Goal: Task Accomplishment & Management: Manage account settings

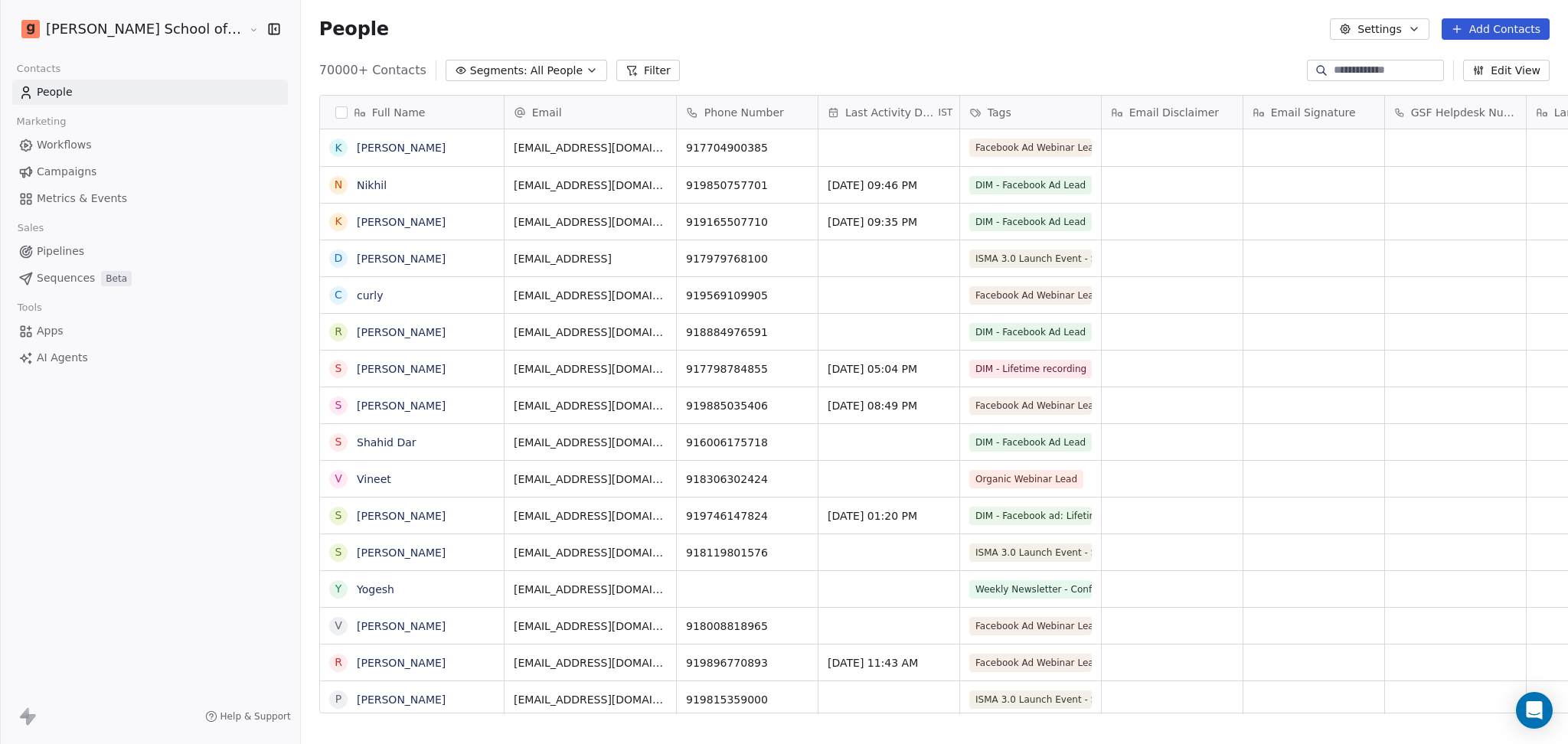
scroll to position [15, 16]
click at [113, 170] on link "Campaigns" at bounding box center [149, 172] width 276 height 26
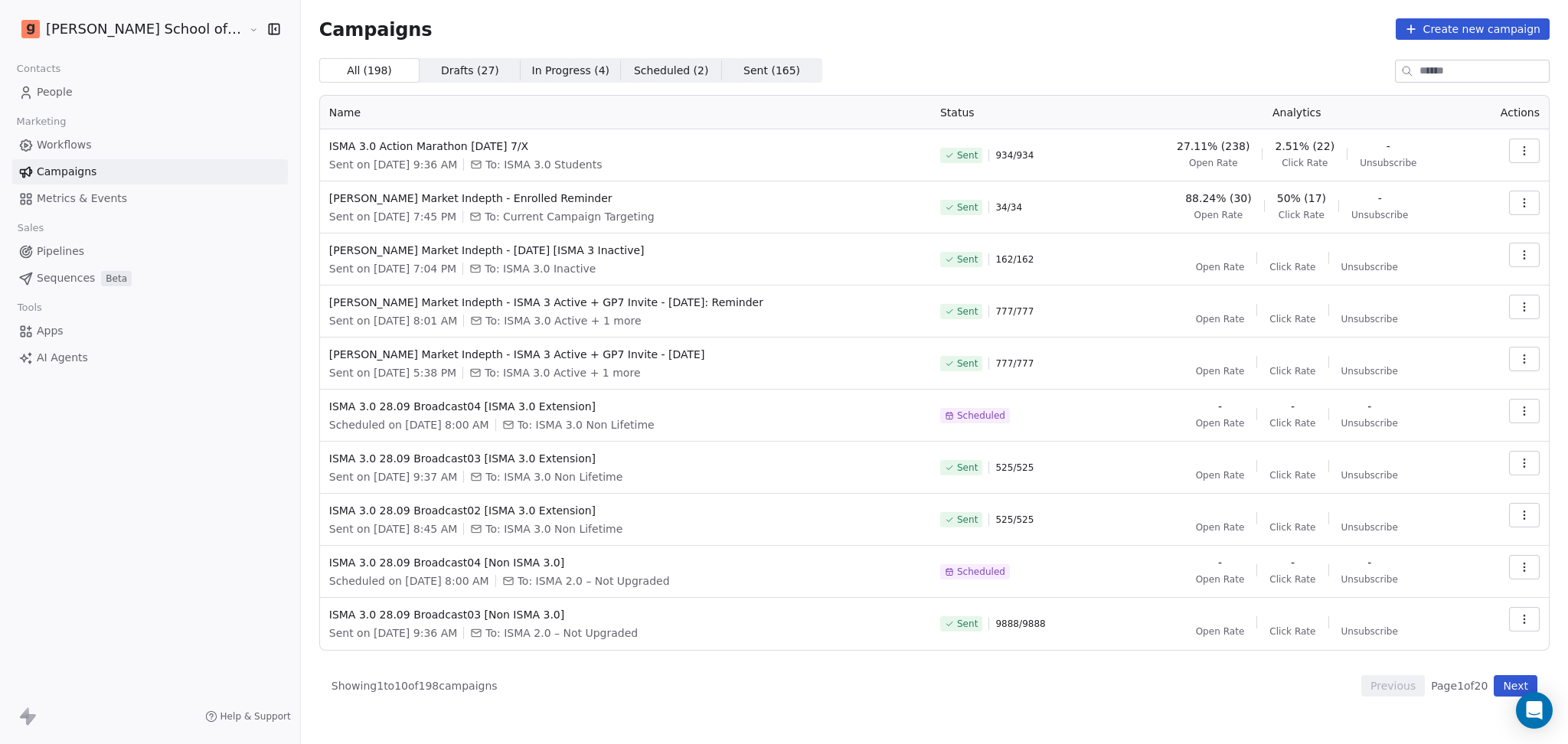
click at [74, 82] on link "People" at bounding box center [149, 93] width 276 height 26
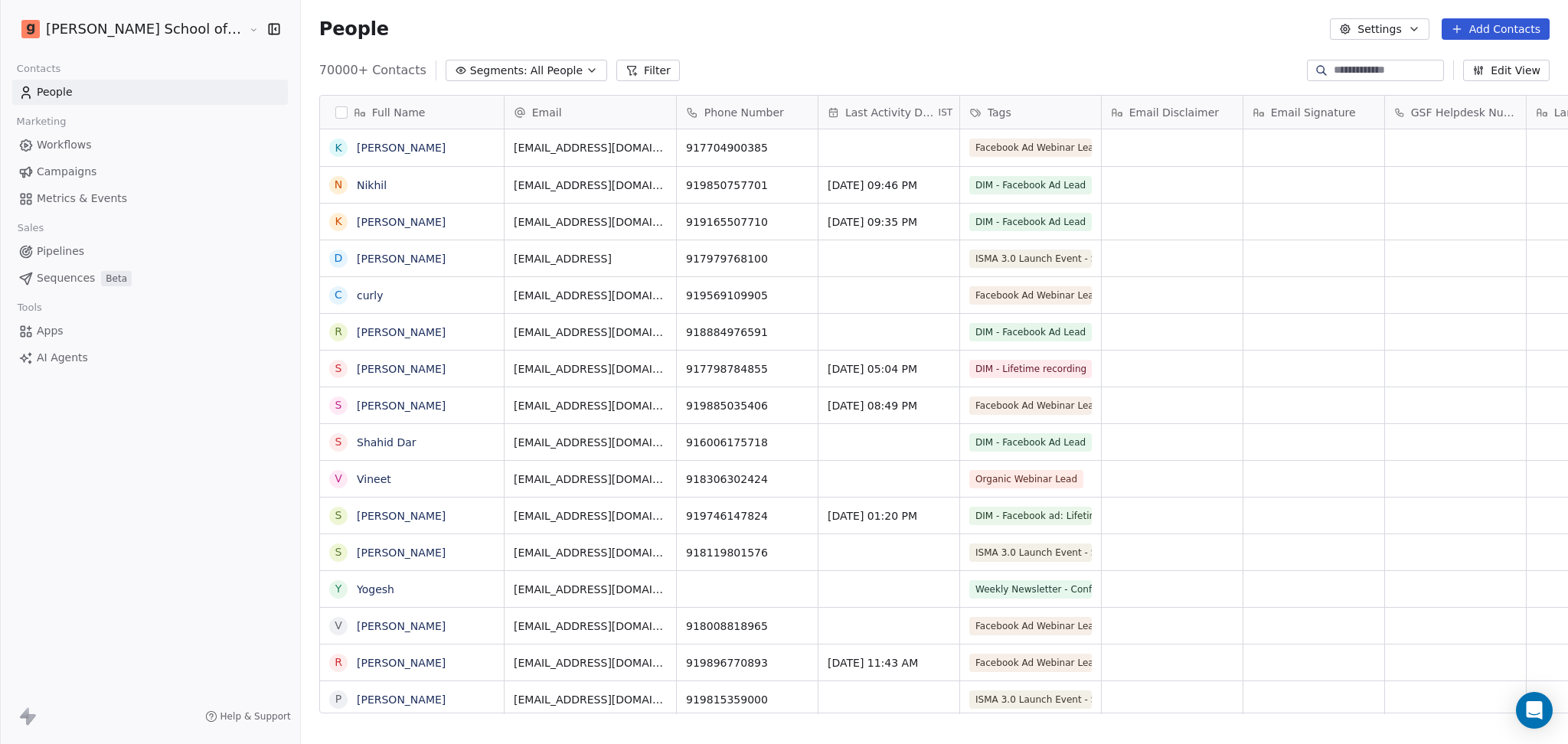
scroll to position [639, 1311]
click at [1404, 36] on button "Settings" at bounding box center [1379, 29] width 99 height 22
click at [1382, 108] on span "Import" at bounding box center [1390, 111] width 35 height 16
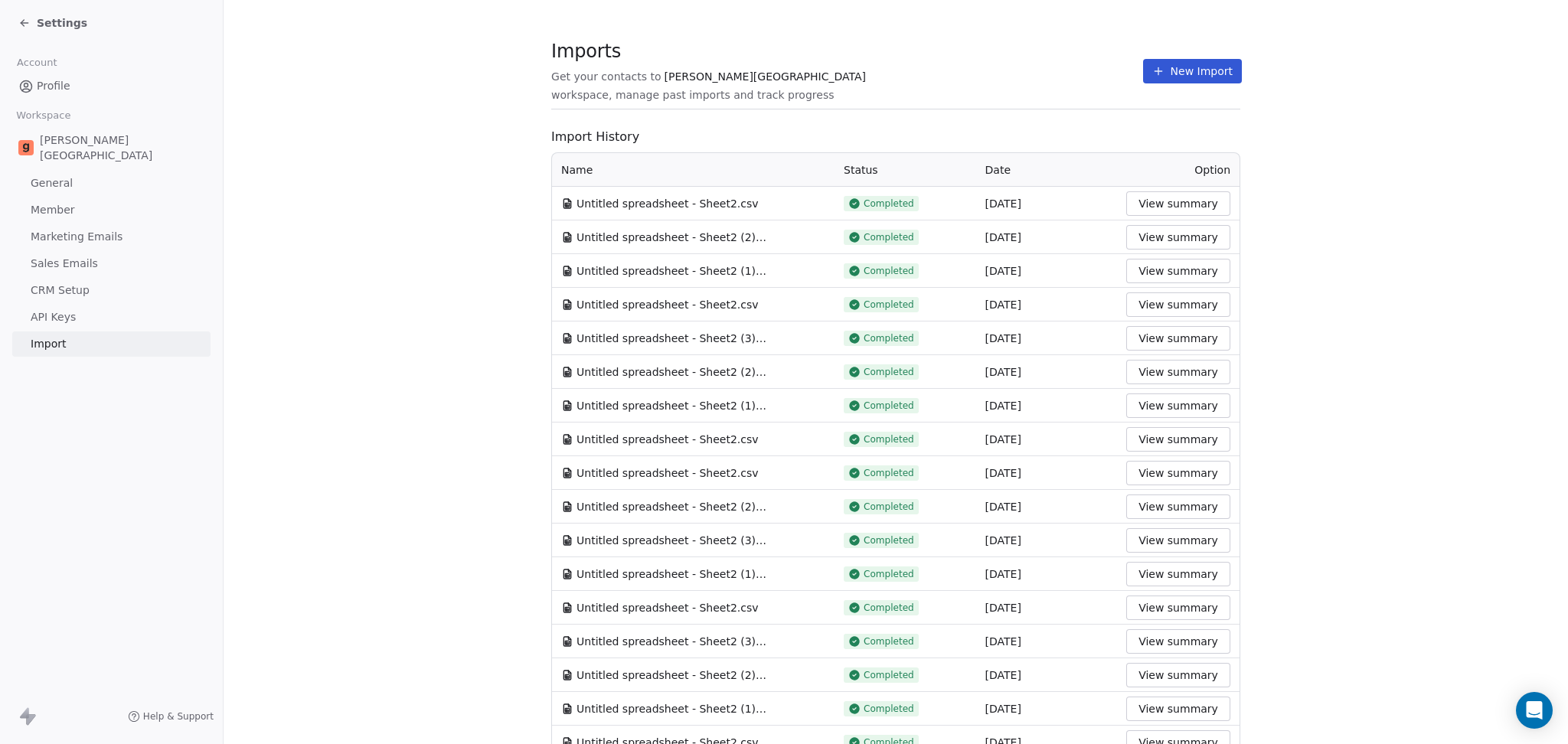
click at [1143, 74] on button "New Import" at bounding box center [1192, 71] width 99 height 25
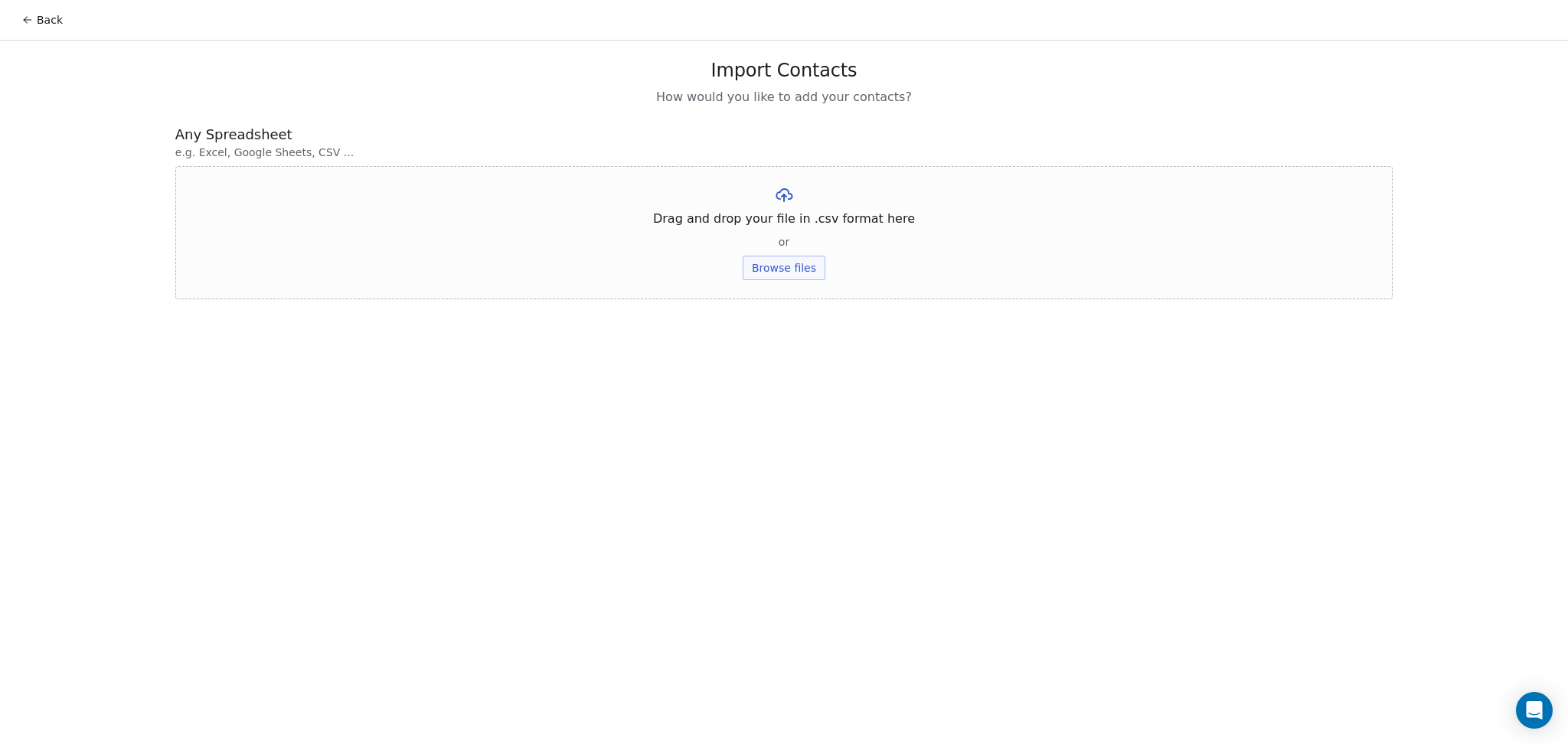
click at [1167, 80] on div "Import Contacts How would you like to add your contacts?" at bounding box center [783, 82] width 1217 height 47
click at [763, 279] on button "Browse files" at bounding box center [783, 268] width 82 height 25
click at [770, 225] on button "Upload" at bounding box center [784, 225] width 56 height 25
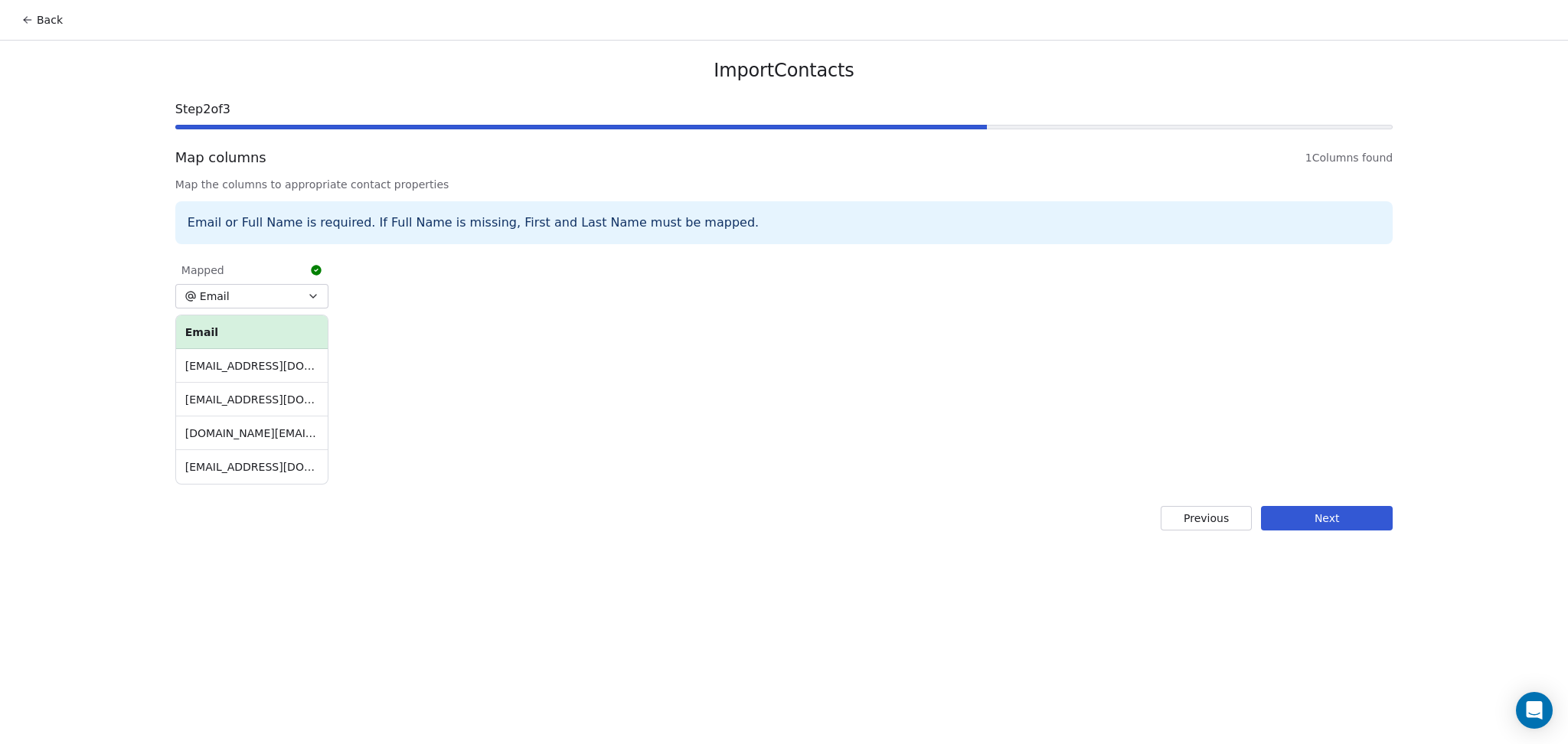
click at [1343, 519] on button "Next" at bounding box center [1327, 518] width 132 height 25
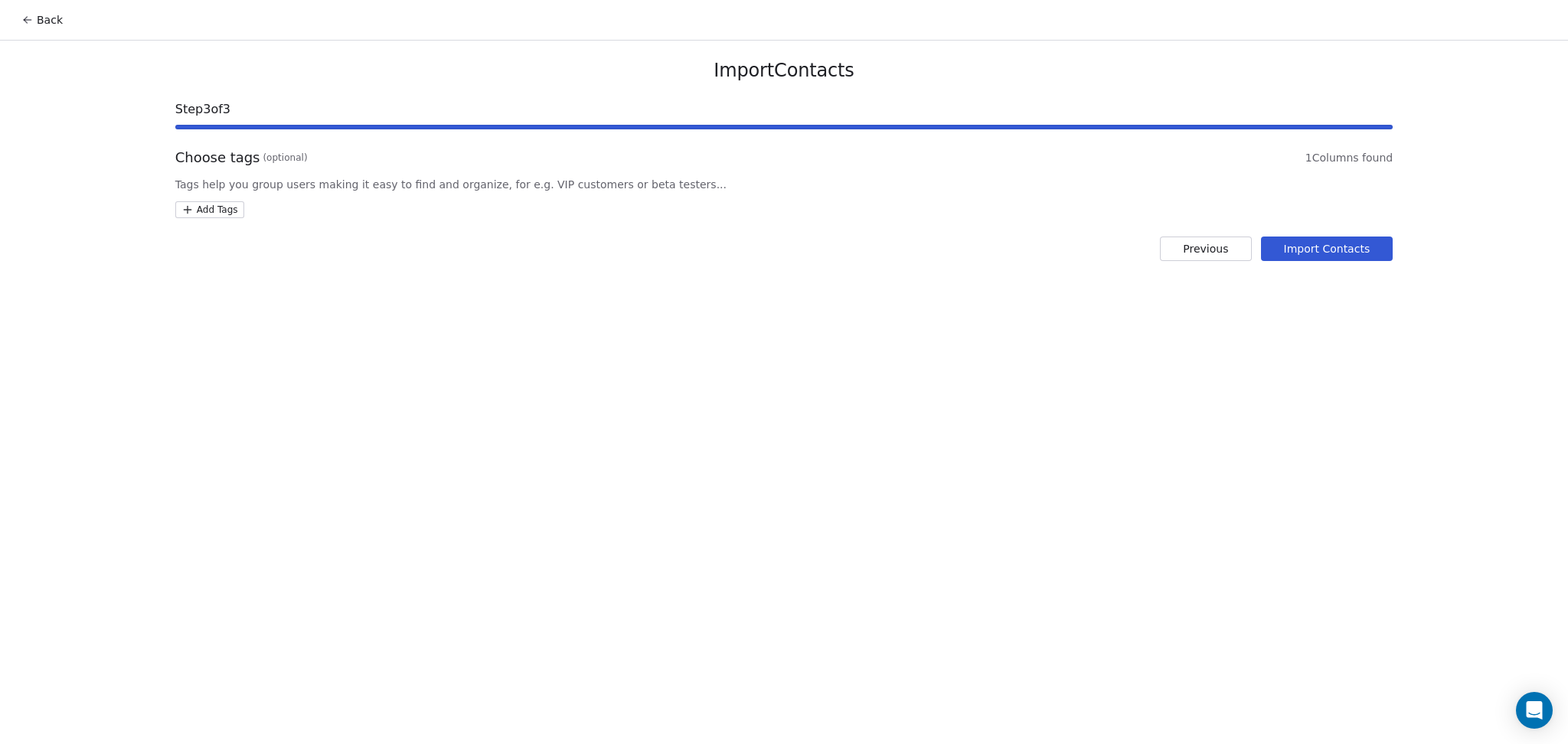
click at [223, 208] on html "Back Import Contacts Step 3 of 3 Choose tags (optional) 1 Columns found Tags he…" at bounding box center [784, 372] width 1568 height 744
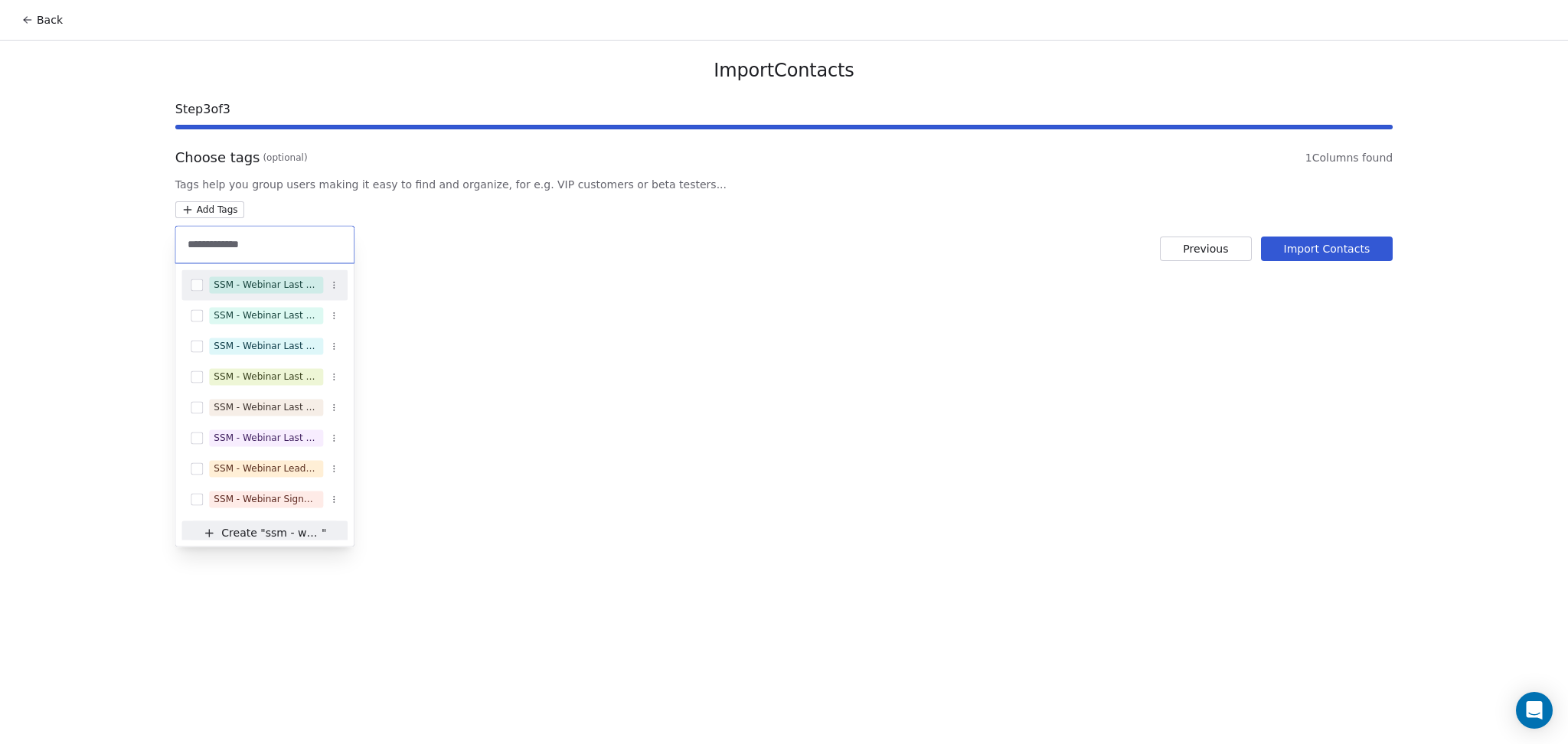
click at [313, 254] on div "**********" at bounding box center [264, 245] width 178 height 37
click at [300, 238] on input "**********" at bounding box center [265, 244] width 160 height 17
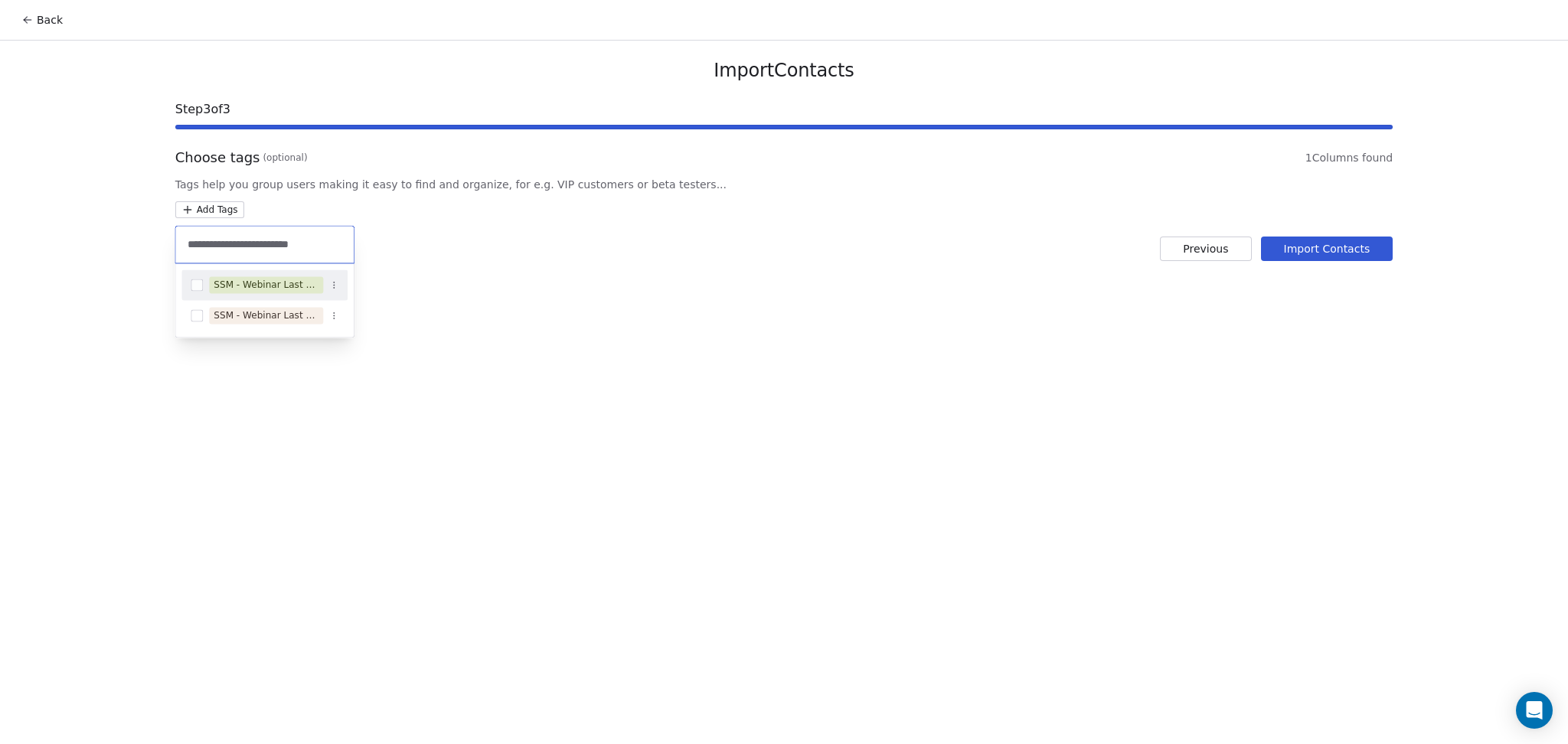
type input "**********"
click at [279, 279] on div "SSM - Webinar Last No Show" at bounding box center [265, 284] width 105 height 14
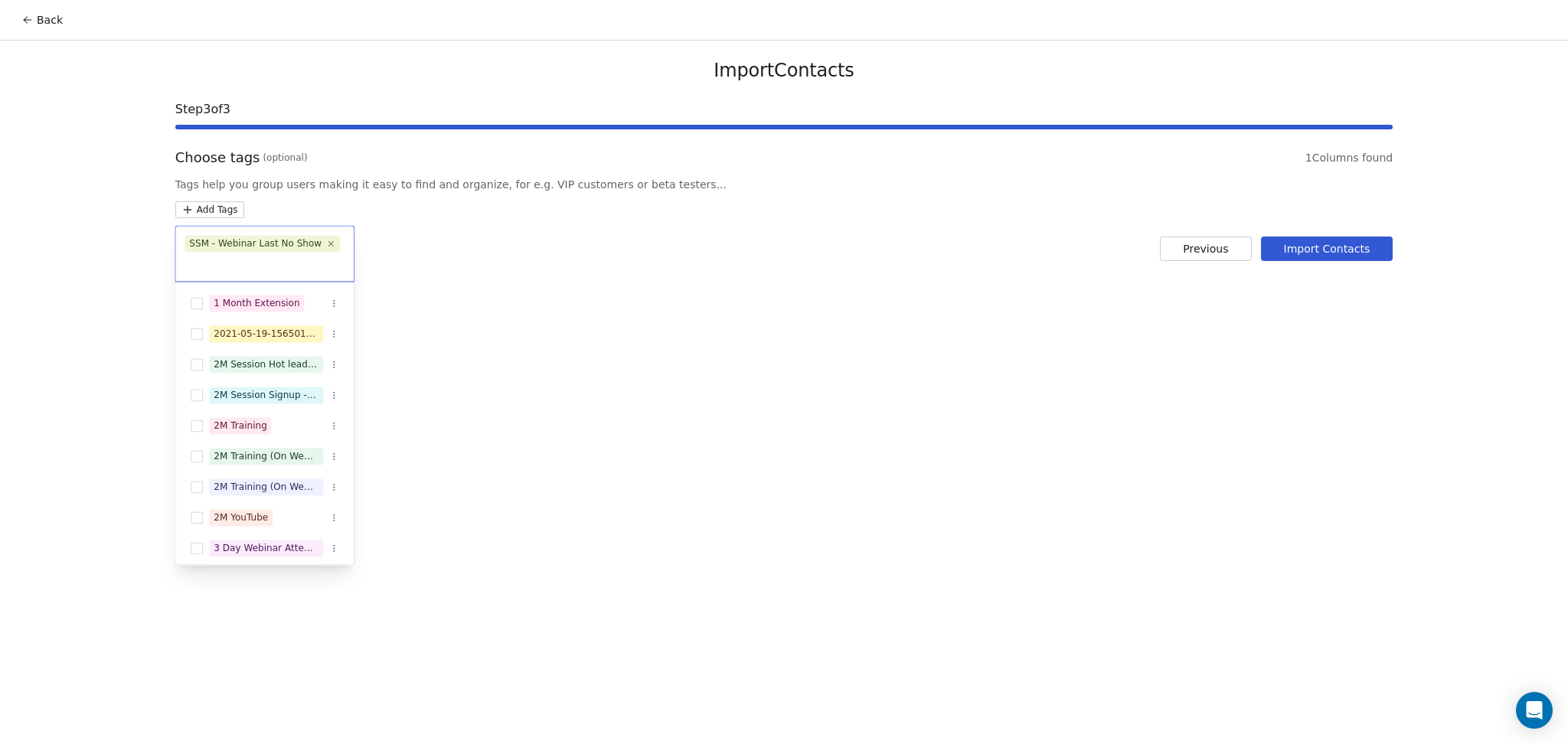
click at [520, 233] on html "Back Import Contacts Step 3 of 3 Choose tags (optional) 1 Columns found Tags he…" at bounding box center [784, 372] width 1568 height 744
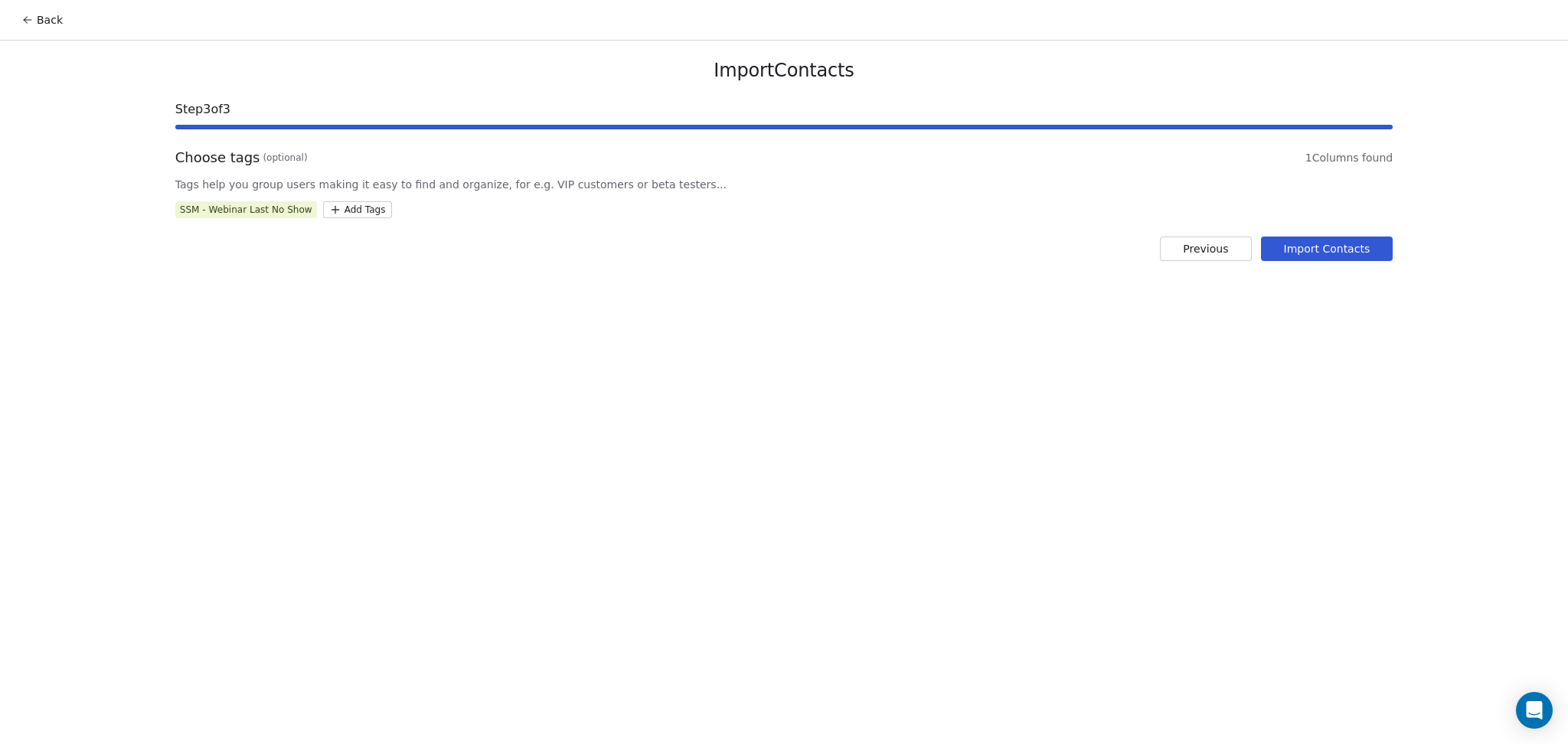
click at [1331, 249] on button "Import Contacts" at bounding box center [1327, 249] width 133 height 25
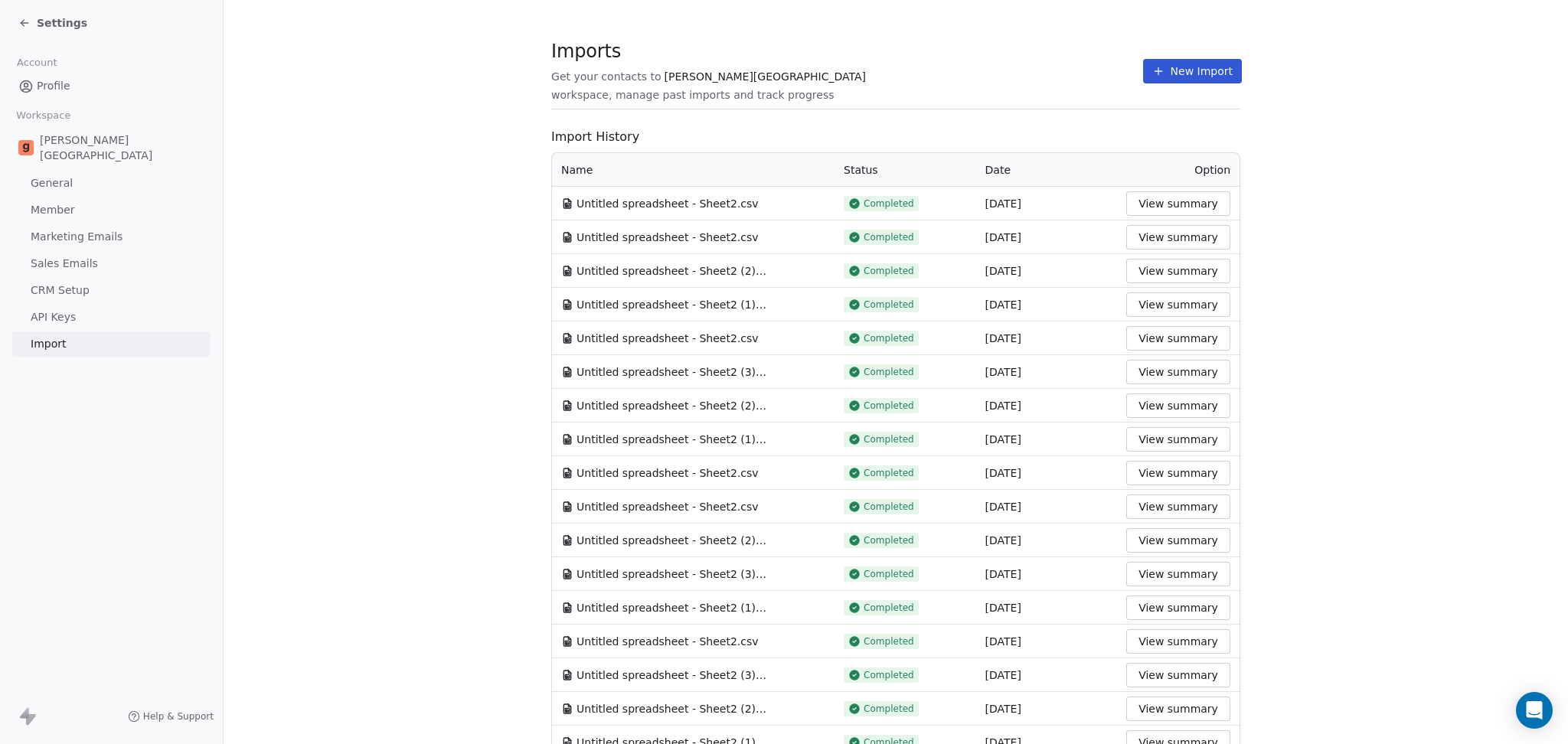
click at [1070, 54] on section "Imports Get your contacts to [PERSON_NAME] School workspace, manage past import…" at bounding box center [896, 79] width 689 height 61
click at [1160, 67] on button "New Import" at bounding box center [1192, 71] width 99 height 25
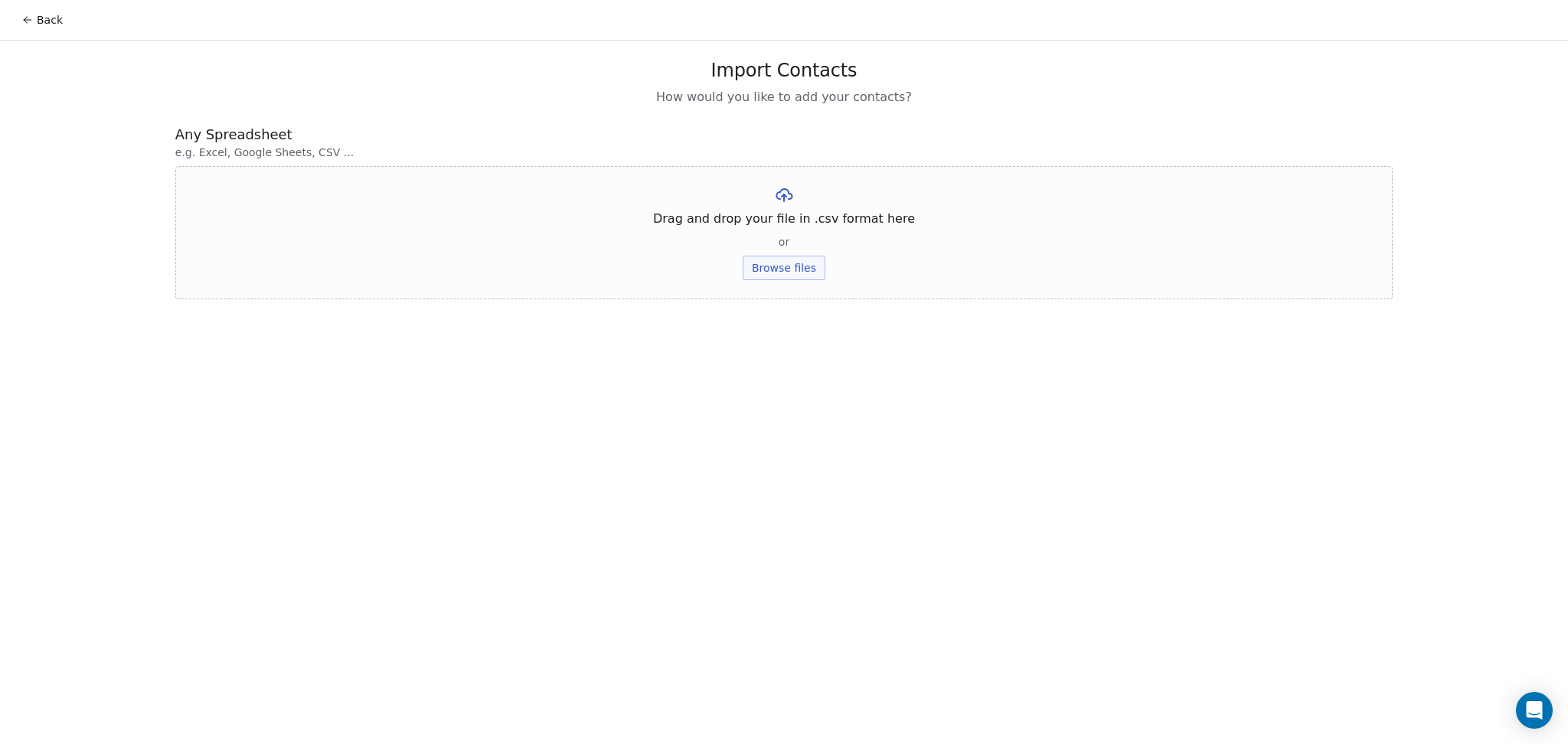
click at [788, 267] on button "Browse files" at bounding box center [783, 268] width 82 height 25
click at [811, 220] on div "Untitled spreadsheet - Sheet2 (1).csv Upload" at bounding box center [783, 211] width 265 height 52
click at [792, 220] on button "Upload" at bounding box center [784, 225] width 56 height 25
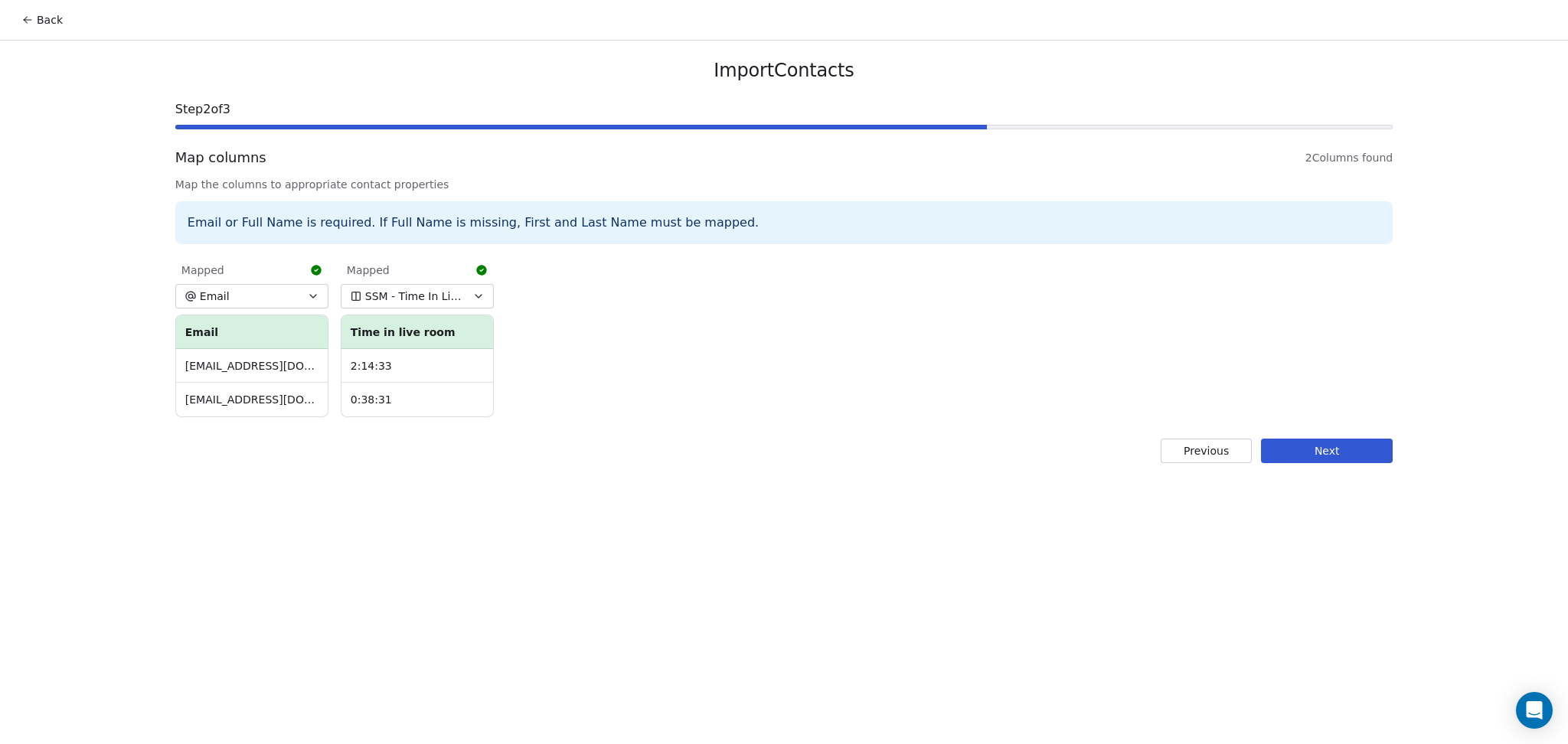
click at [1364, 460] on button "Next" at bounding box center [1327, 451] width 132 height 25
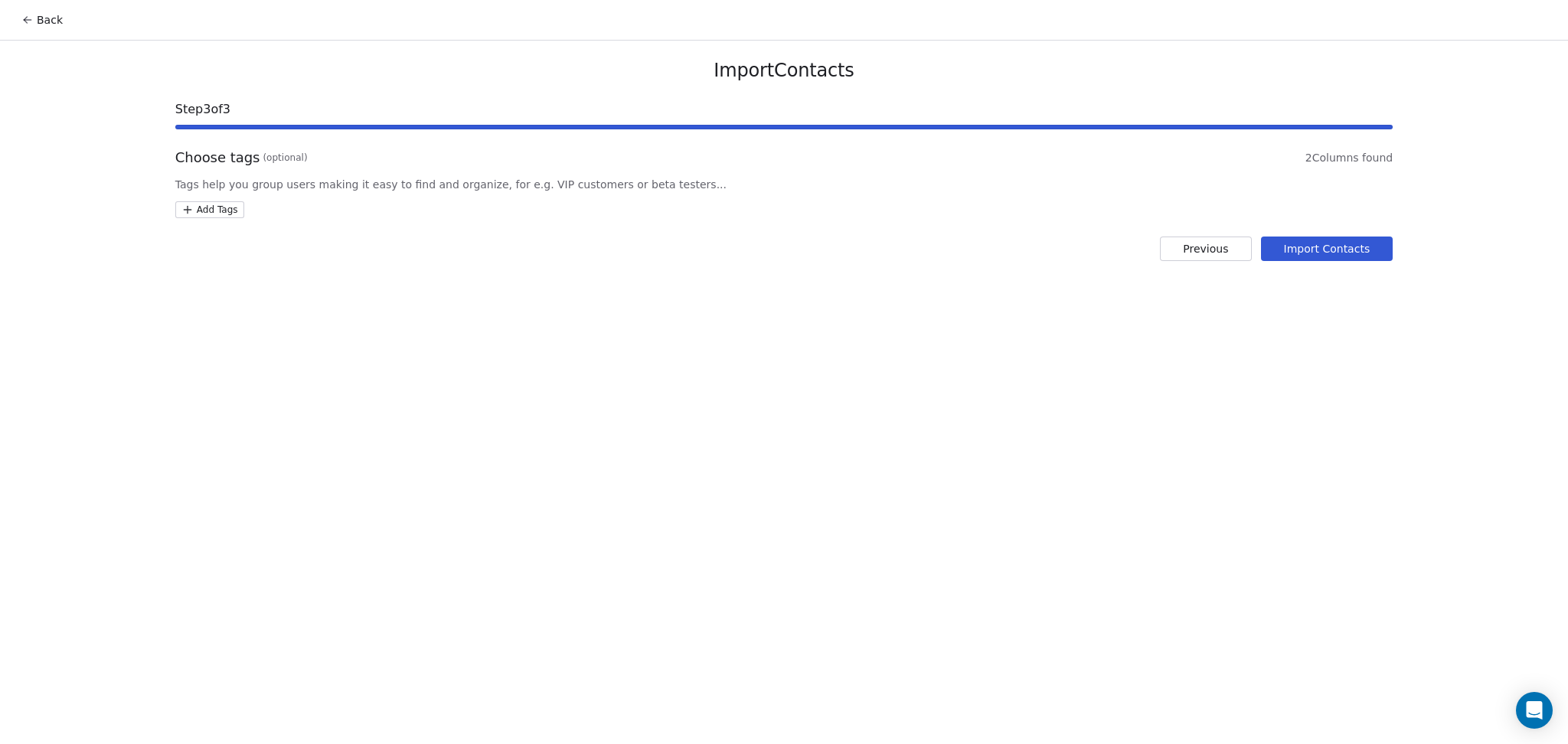
click at [206, 204] on html "Back Import Contacts Step 3 of 3 Choose tags (optional) 2 Columns found Tags he…" at bounding box center [784, 372] width 1568 height 744
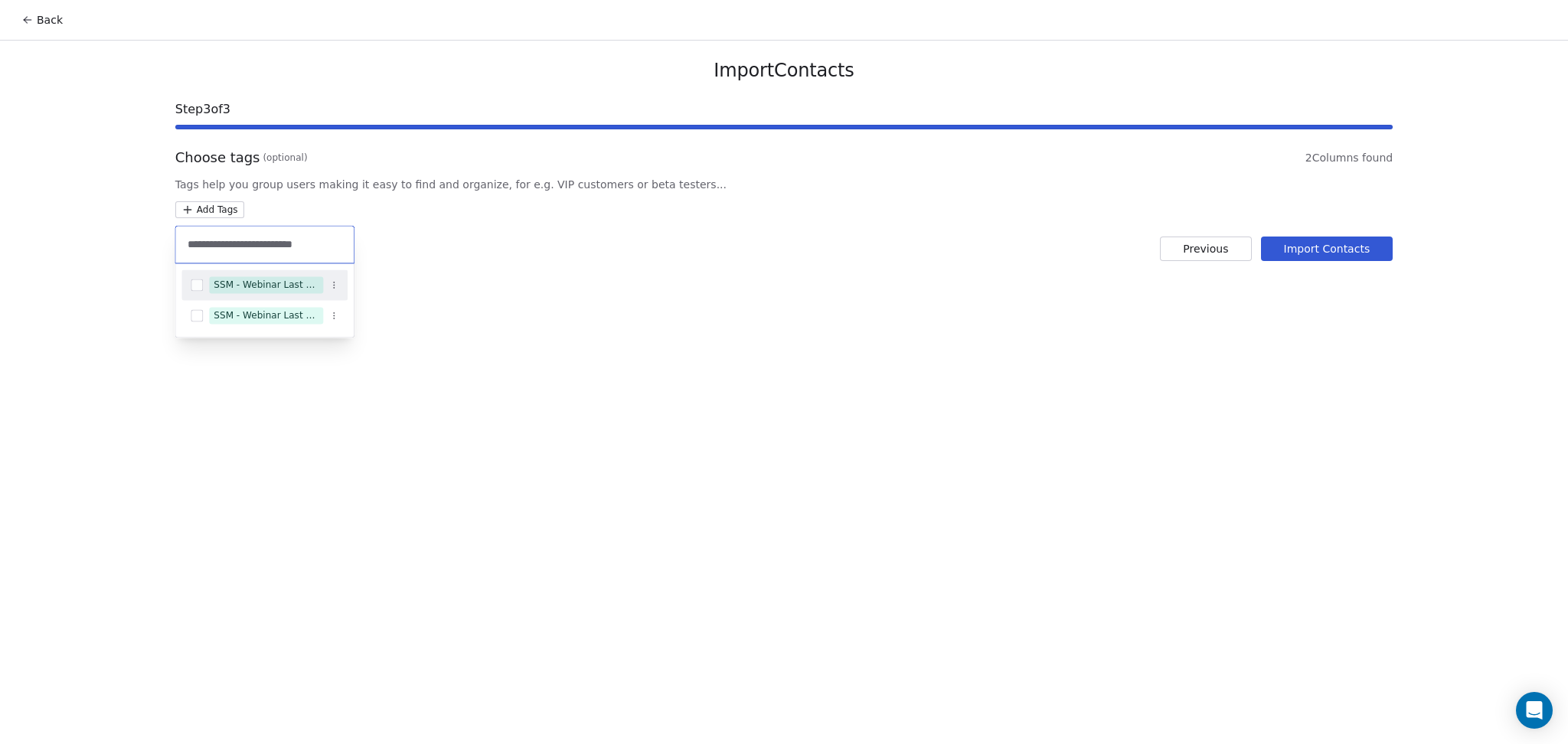
type input "**********"
click at [302, 274] on div "SSM - Webinar Last Attended" at bounding box center [265, 284] width 166 height 25
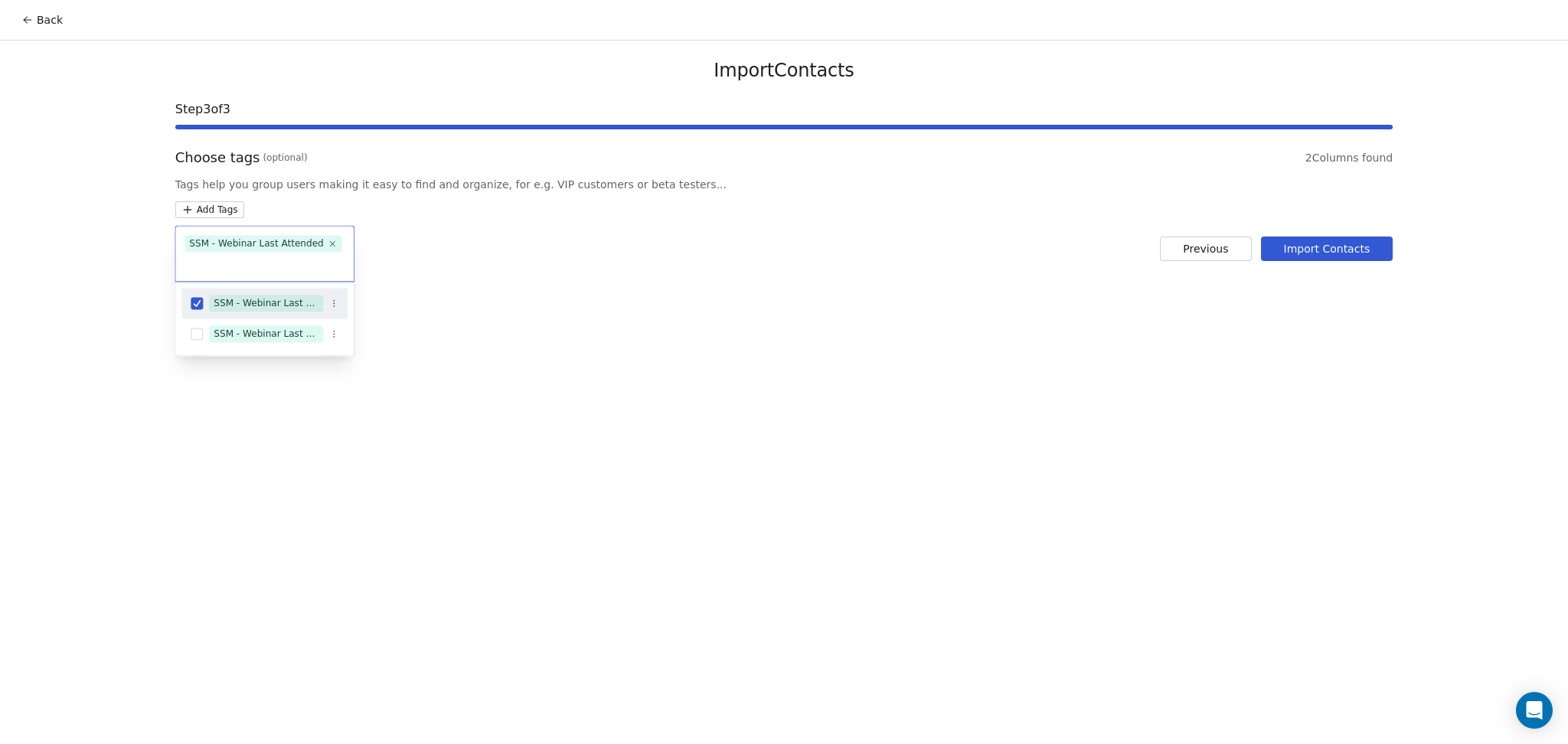
click at [655, 238] on html "Back Import Contacts Step 3 of 3 Choose tags (optional) 2 Columns found Tags he…" at bounding box center [784, 372] width 1568 height 744
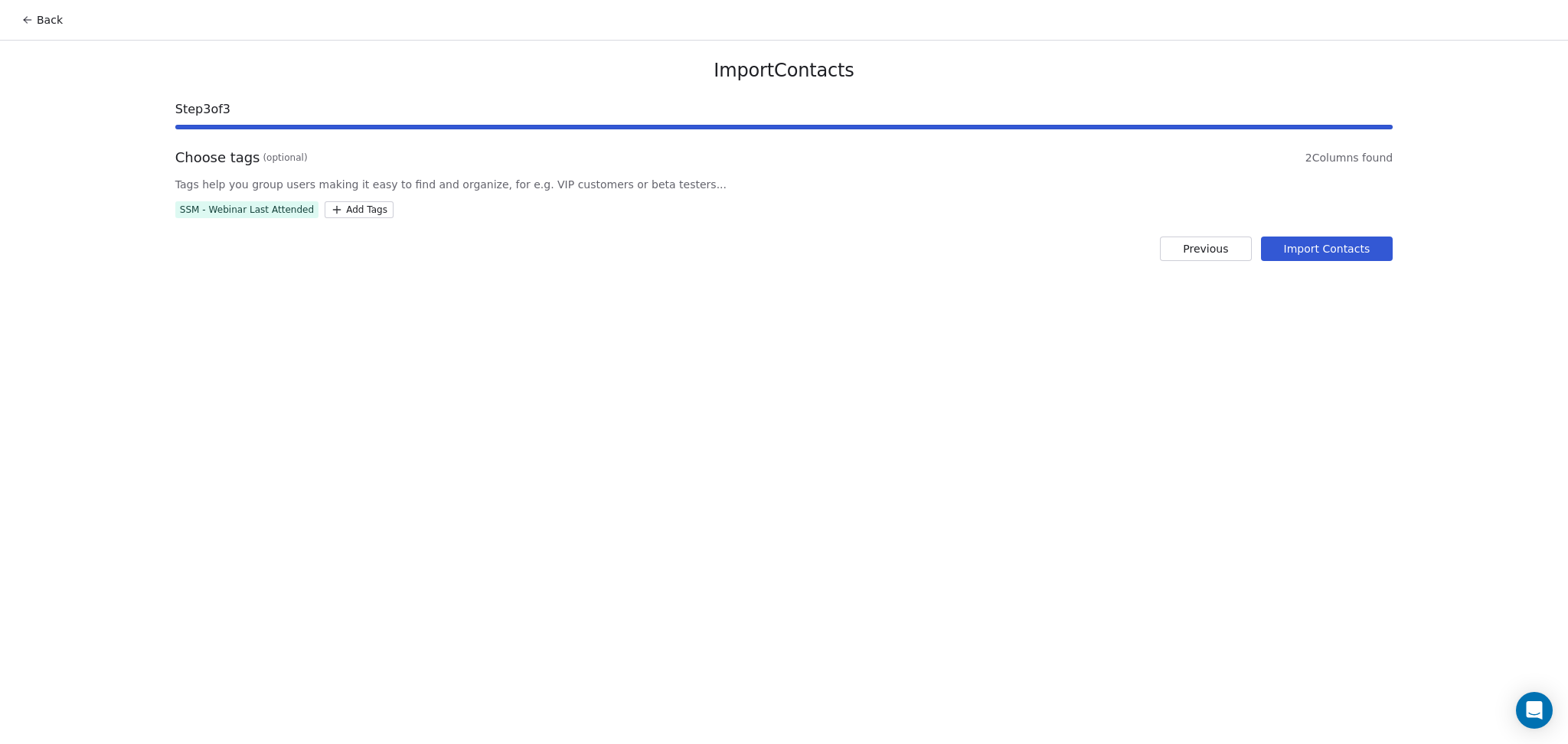
click at [1367, 252] on button "Import Contacts" at bounding box center [1327, 249] width 133 height 25
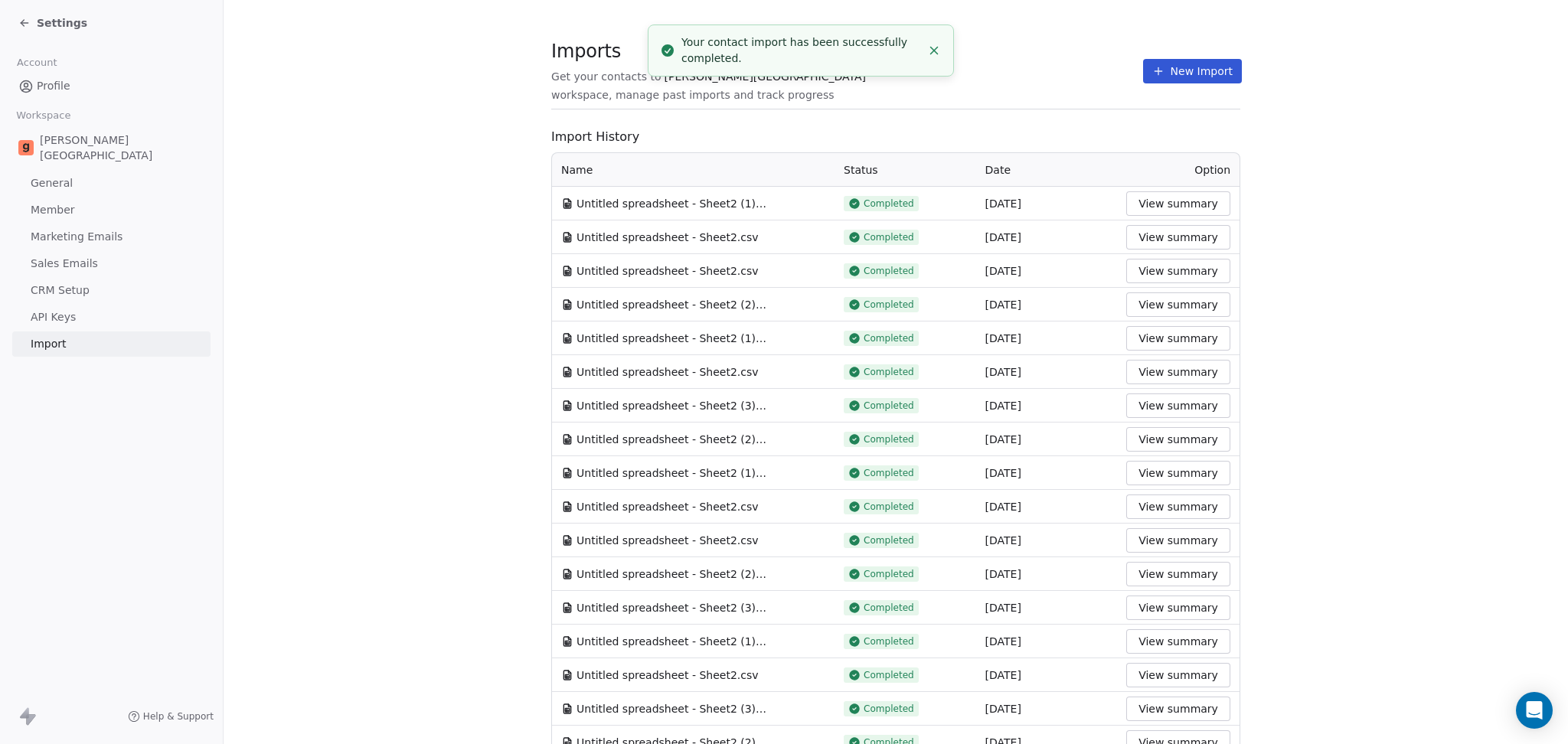
click at [1158, 82] on button "New Import" at bounding box center [1192, 71] width 99 height 25
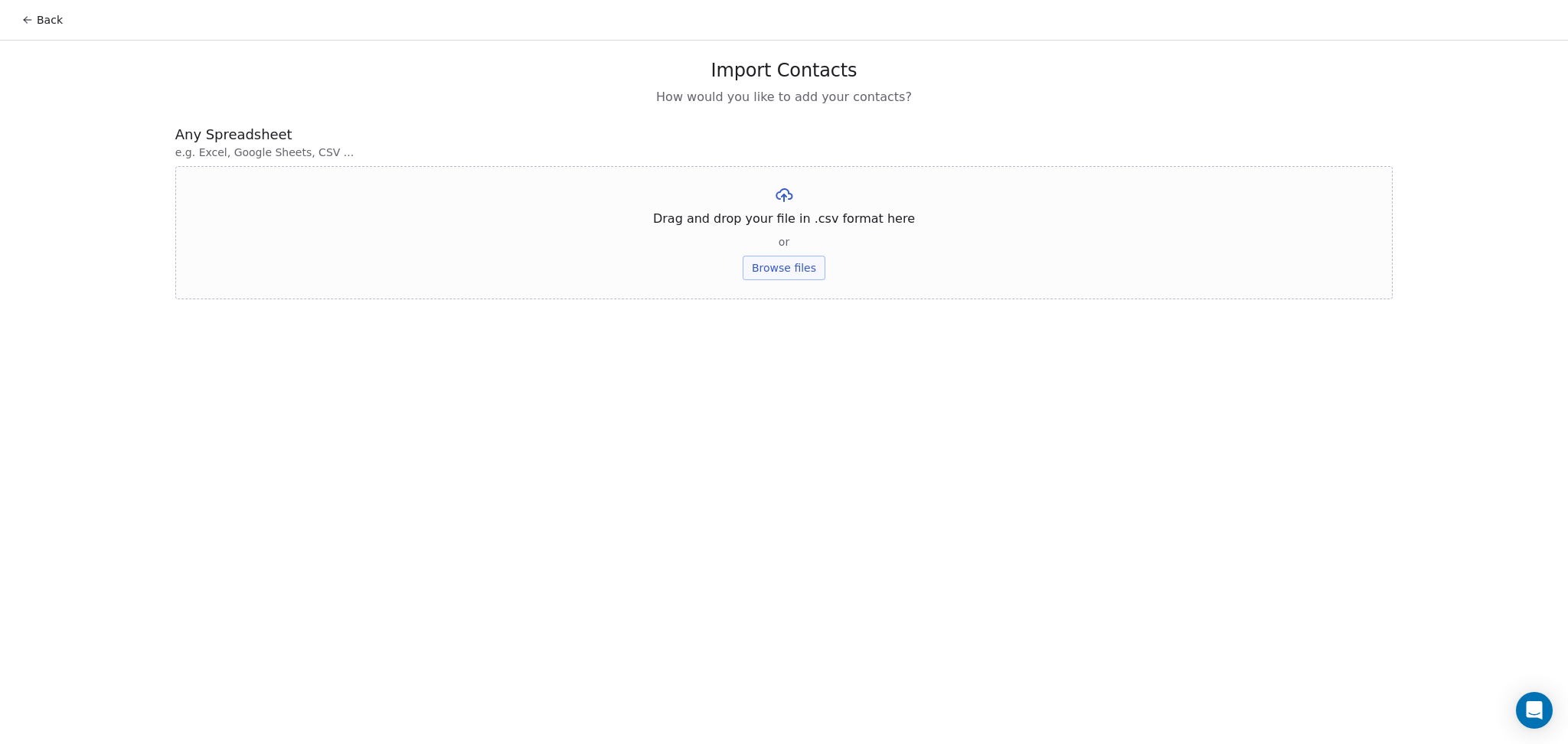
click at [804, 258] on button "Browse files" at bounding box center [783, 268] width 82 height 25
click at [791, 225] on button "Upload" at bounding box center [784, 225] width 56 height 25
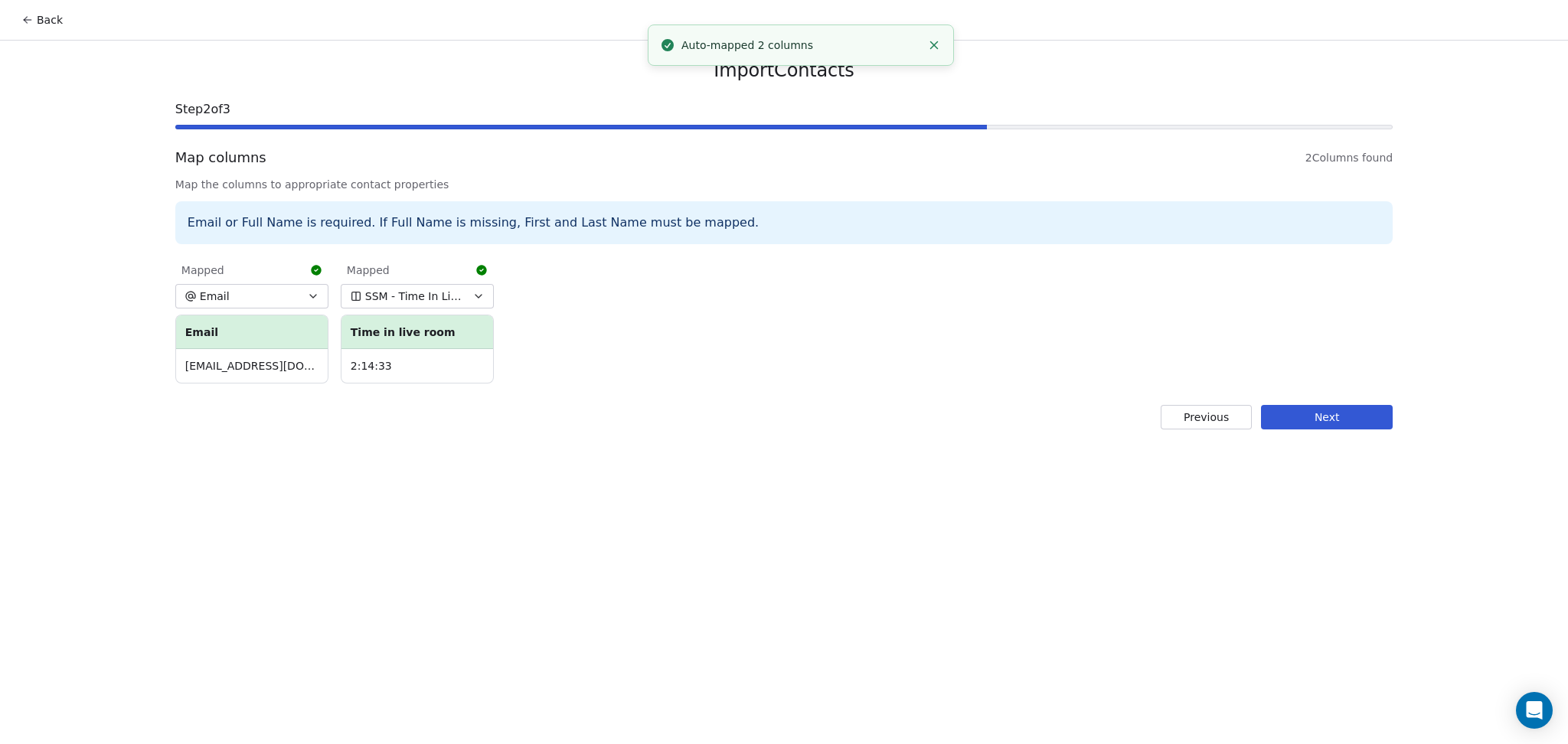
click at [1315, 405] on button "Next" at bounding box center [1327, 417] width 132 height 25
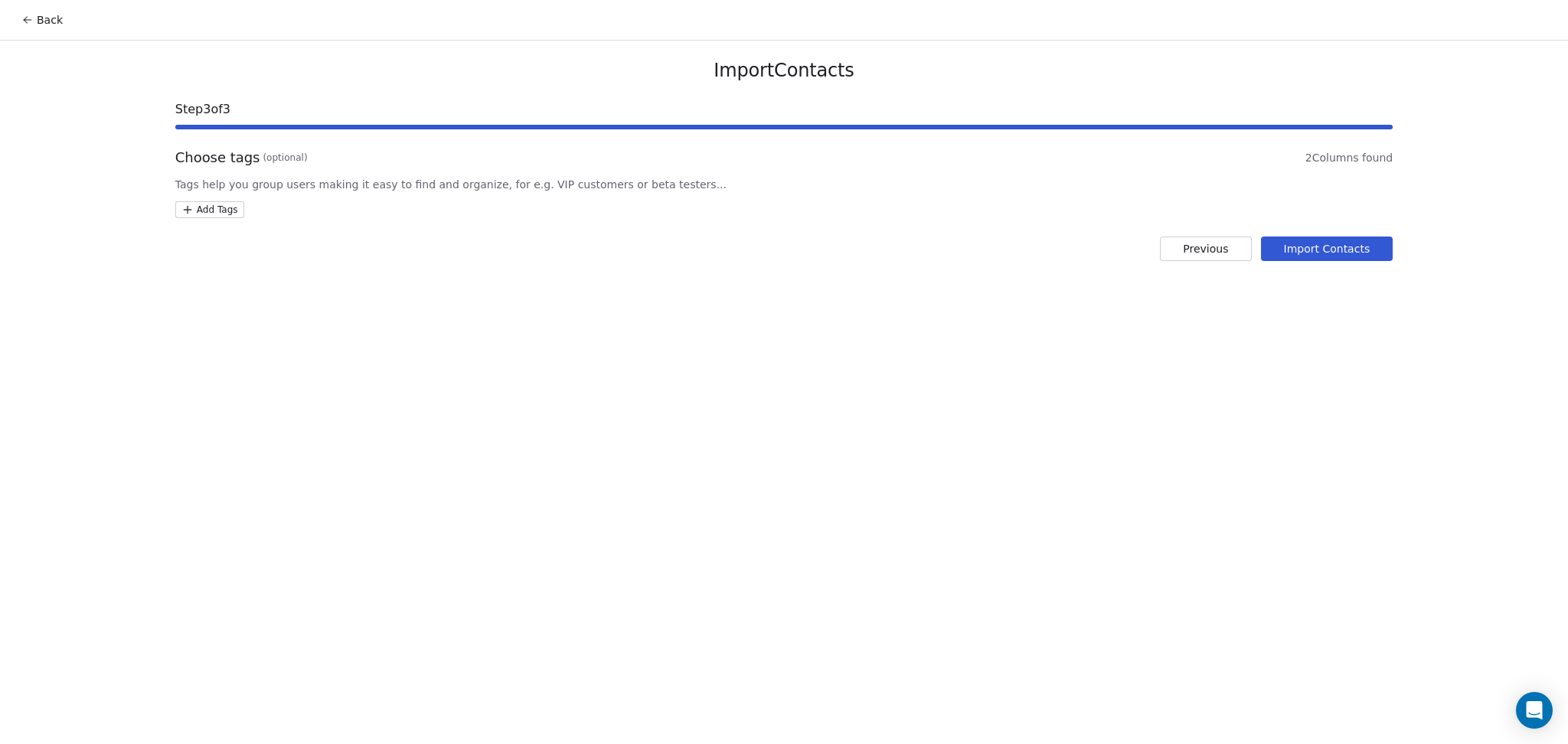
click at [218, 211] on html "Back Import Contacts Step 3 of 3 Choose tags (optional) 2 Columns found Tags he…" at bounding box center [784, 372] width 1568 height 744
type input "**********"
click at [254, 295] on div "SSM - Webinar Last Hot Lead" at bounding box center [265, 284] width 166 height 25
click at [578, 281] on html "Back Import Contacts Step 3 of 3 Choose tags (optional) 2 Columns found Tags he…" at bounding box center [784, 372] width 1568 height 744
click at [1326, 238] on button "Import Contacts" at bounding box center [1327, 249] width 133 height 25
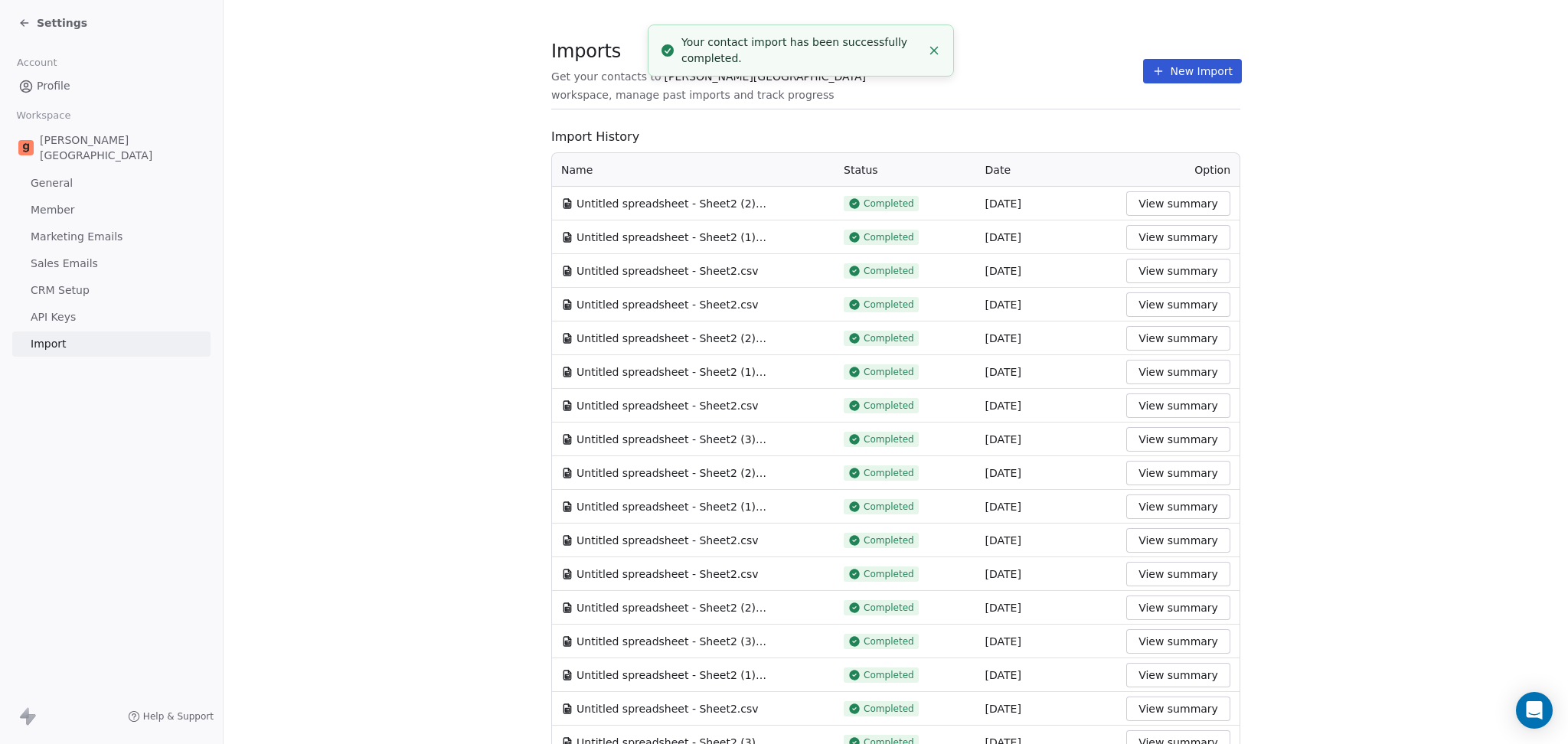
click at [1178, 66] on button "New Import" at bounding box center [1192, 71] width 99 height 25
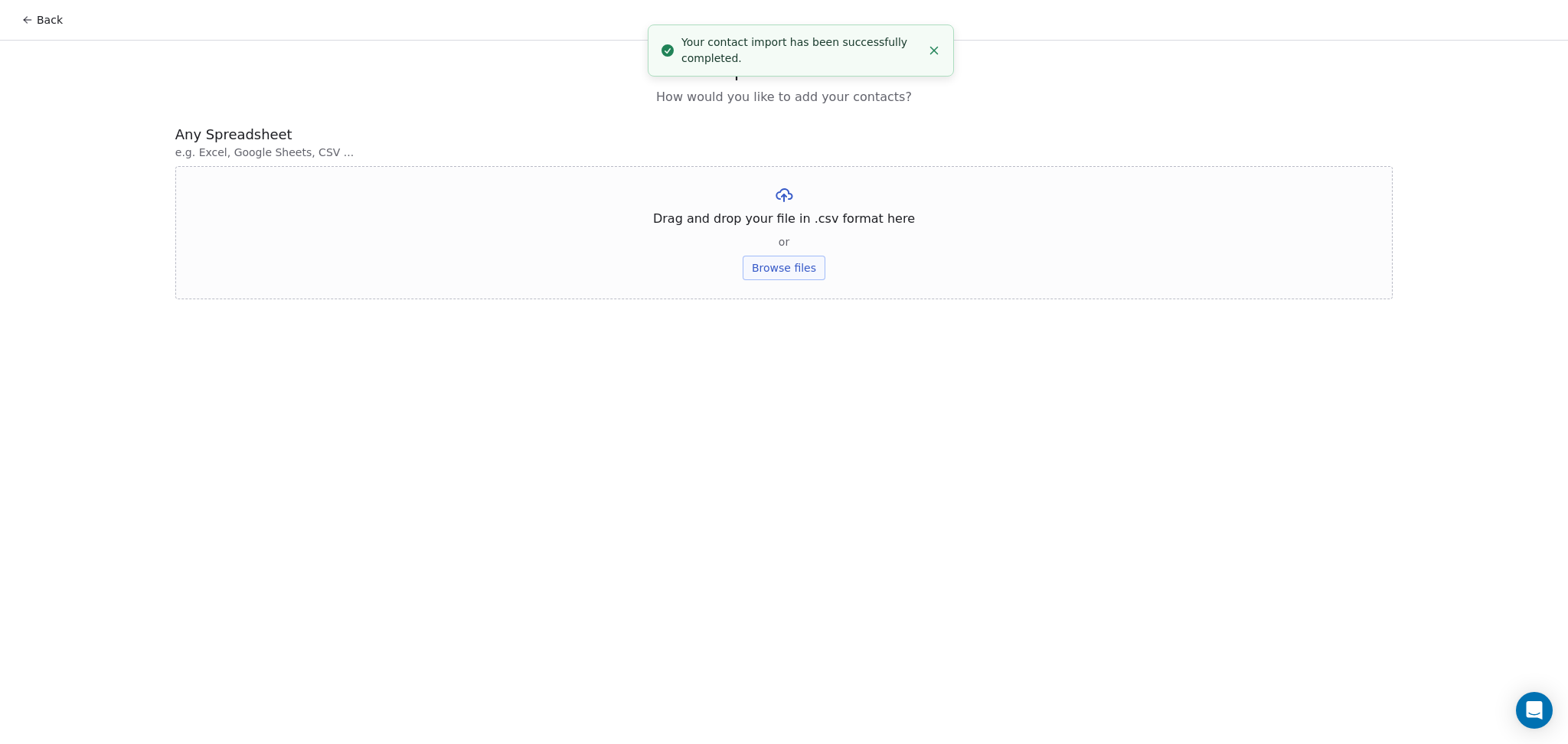
click at [776, 261] on button "Browse files" at bounding box center [783, 268] width 82 height 25
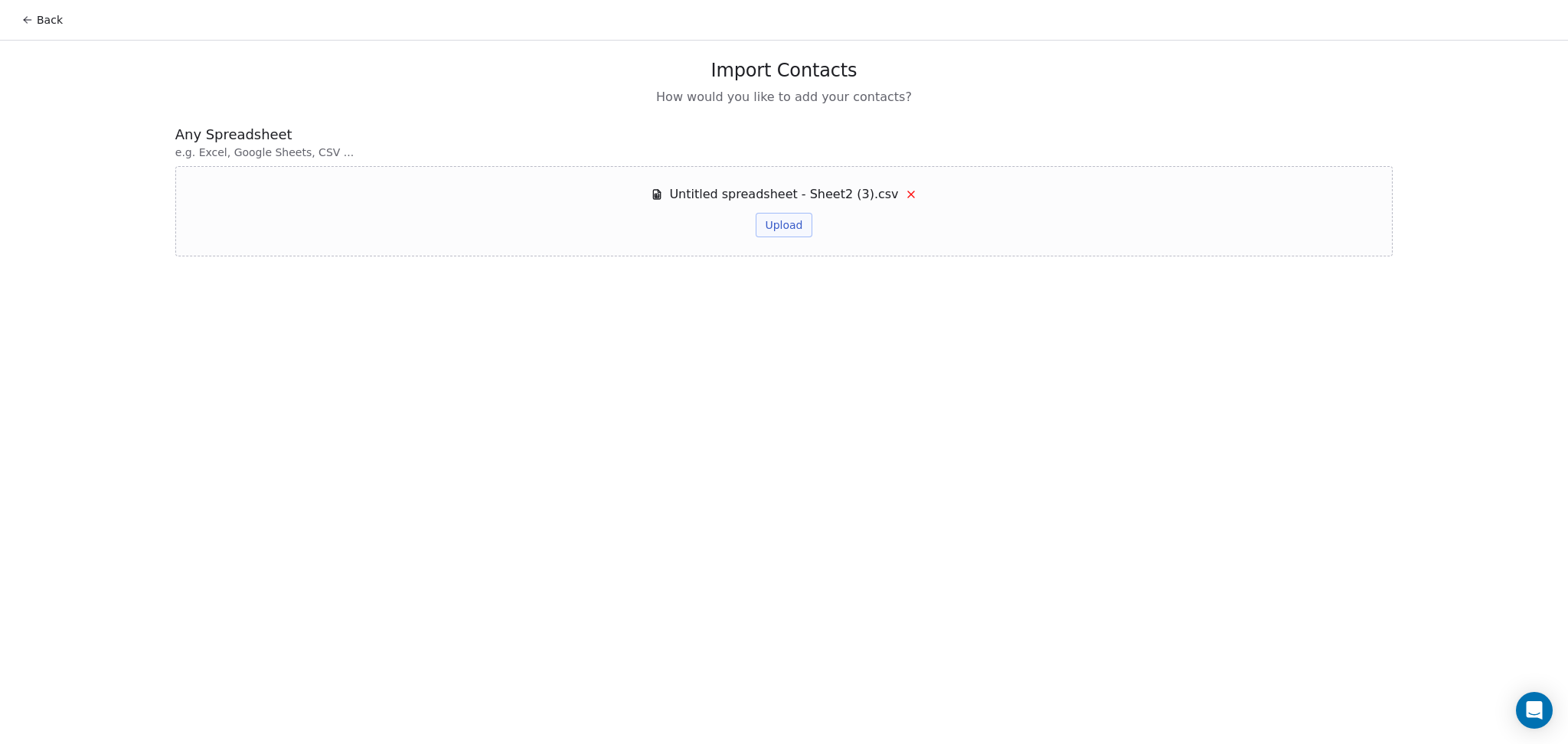
click at [786, 209] on div "Untitled spreadsheet - Sheet2 (3).csv Upload" at bounding box center [783, 211] width 265 height 52
click at [790, 216] on button "Upload" at bounding box center [784, 225] width 56 height 25
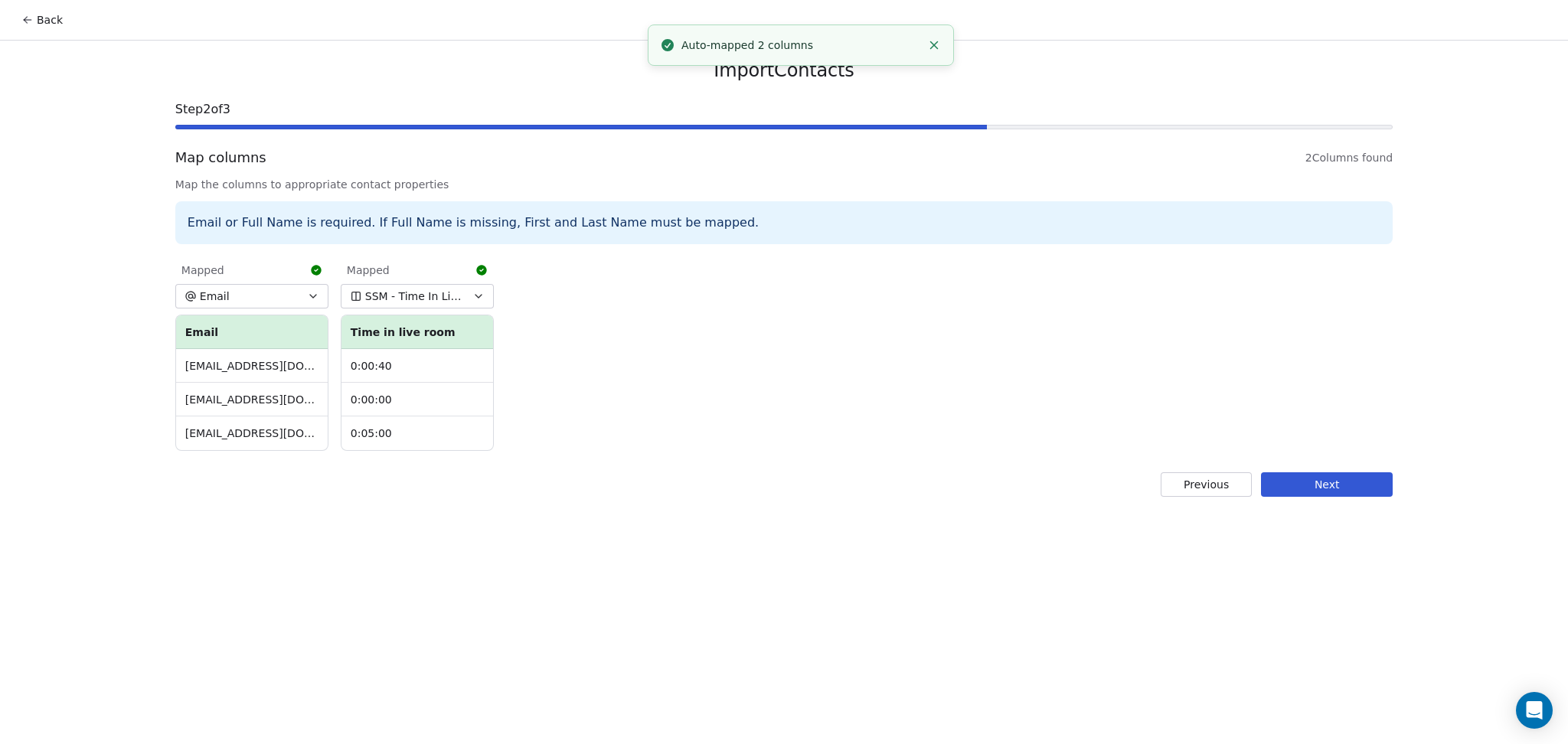
click at [1322, 473] on button "Next" at bounding box center [1327, 484] width 132 height 25
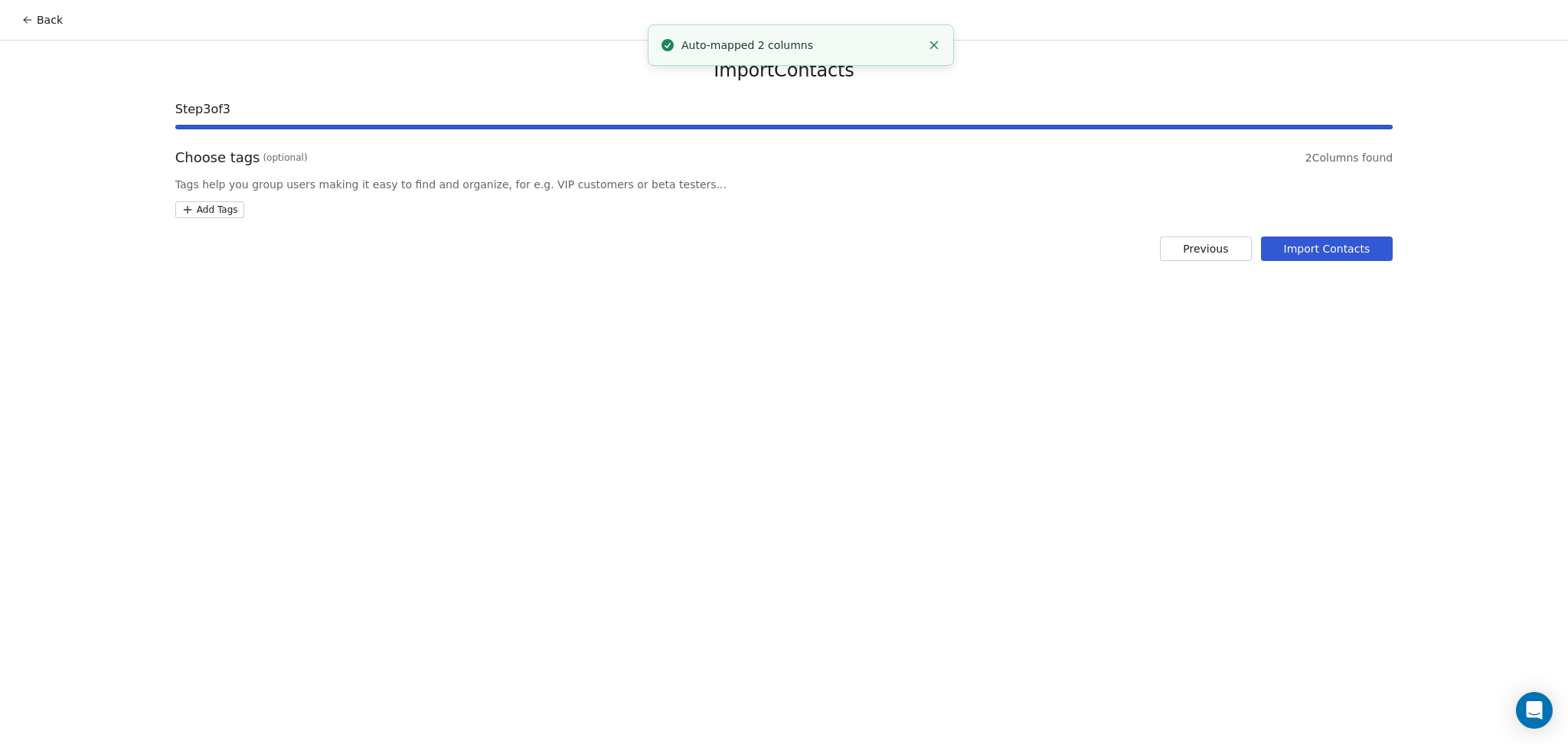
click at [219, 201] on html "Back Import Contacts Step 3 of 3 Choose tags (optional) 2 Columns found Tags he…" at bounding box center [784, 372] width 1568 height 744
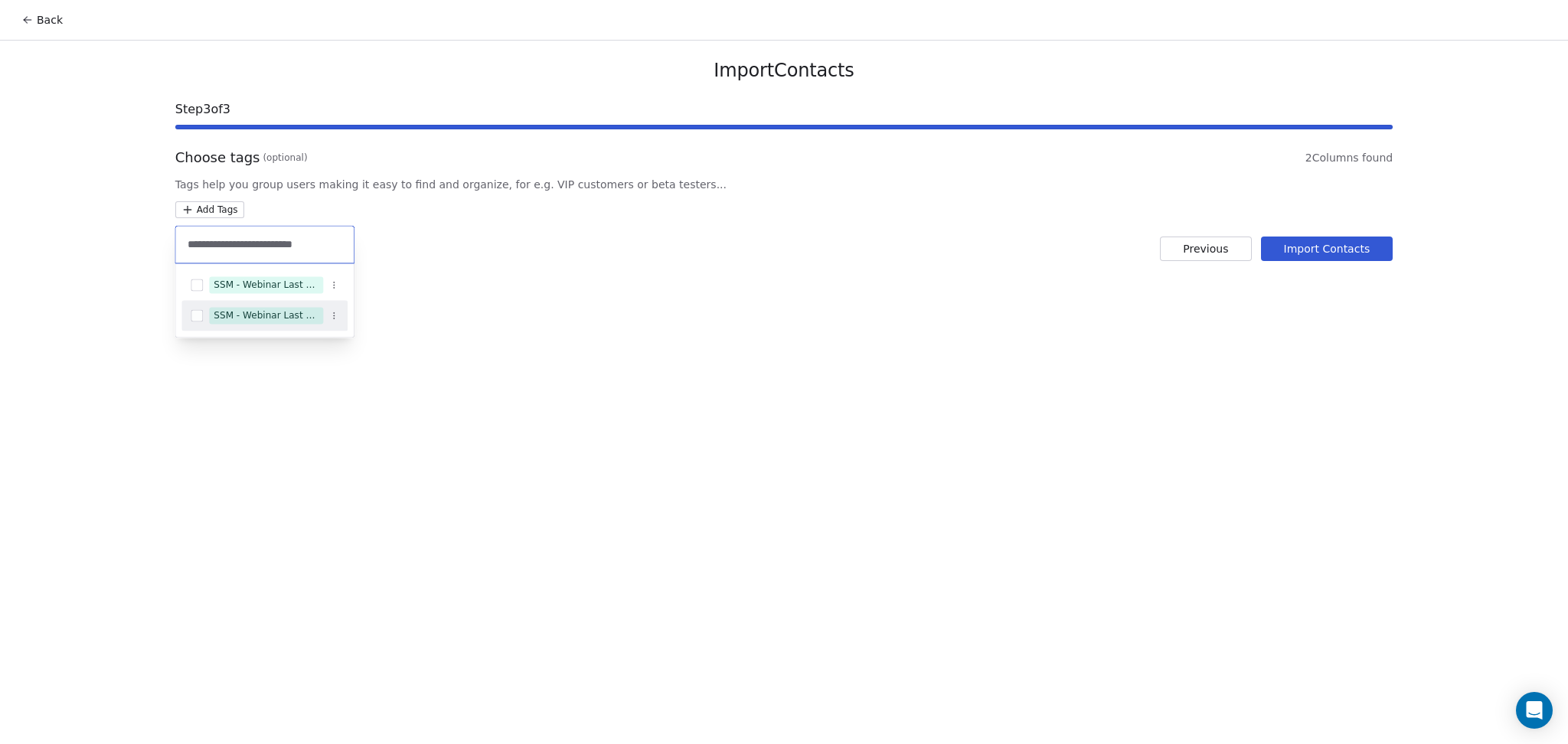
type input "**********"
click at [297, 312] on div "SSM - Webinar Last Attended (Less Than 30 mins)" at bounding box center [265, 315] width 105 height 14
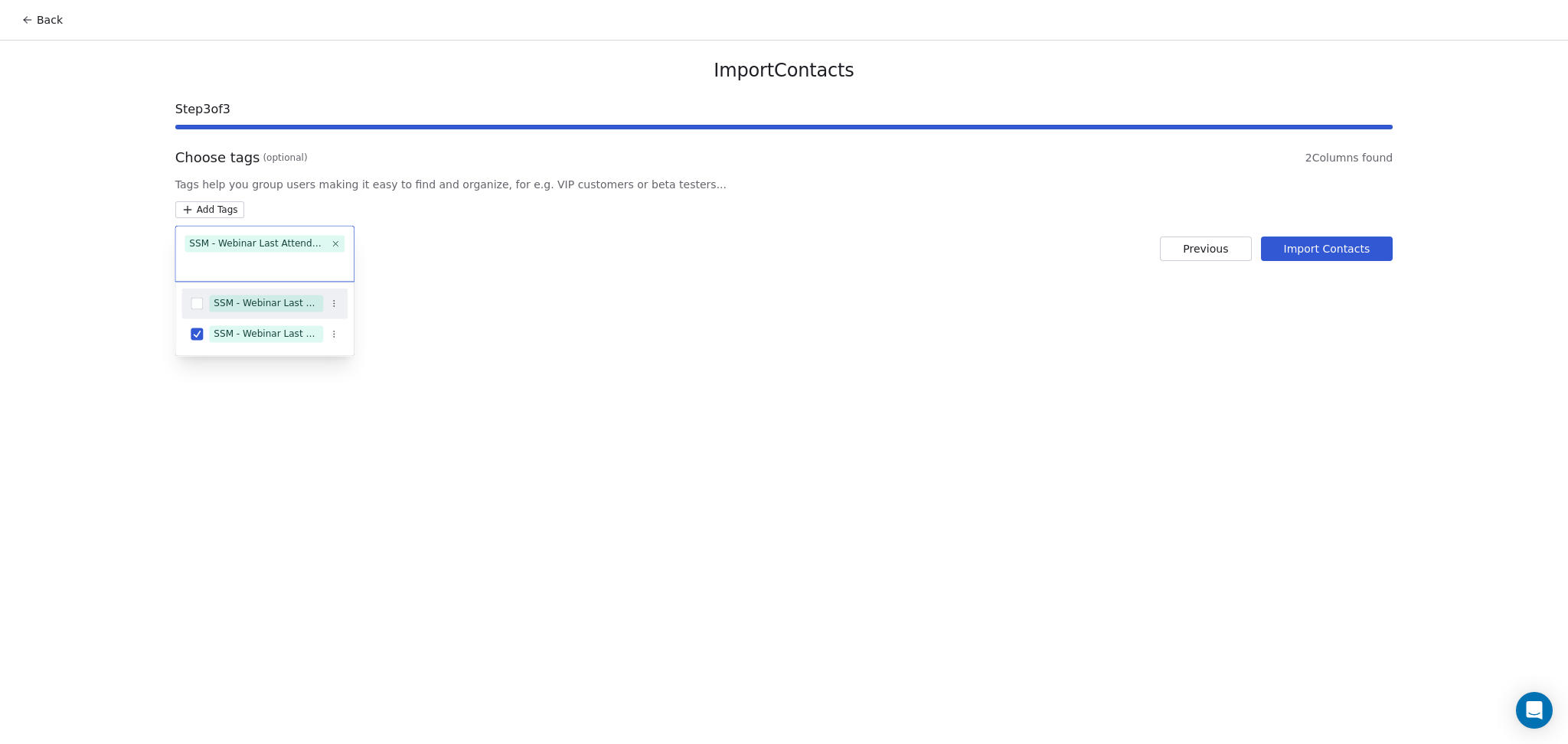
click at [671, 265] on html "Back Import Contacts Step 3 of 3 Choose tags (optional) 2 Columns found Tags he…" at bounding box center [784, 372] width 1568 height 744
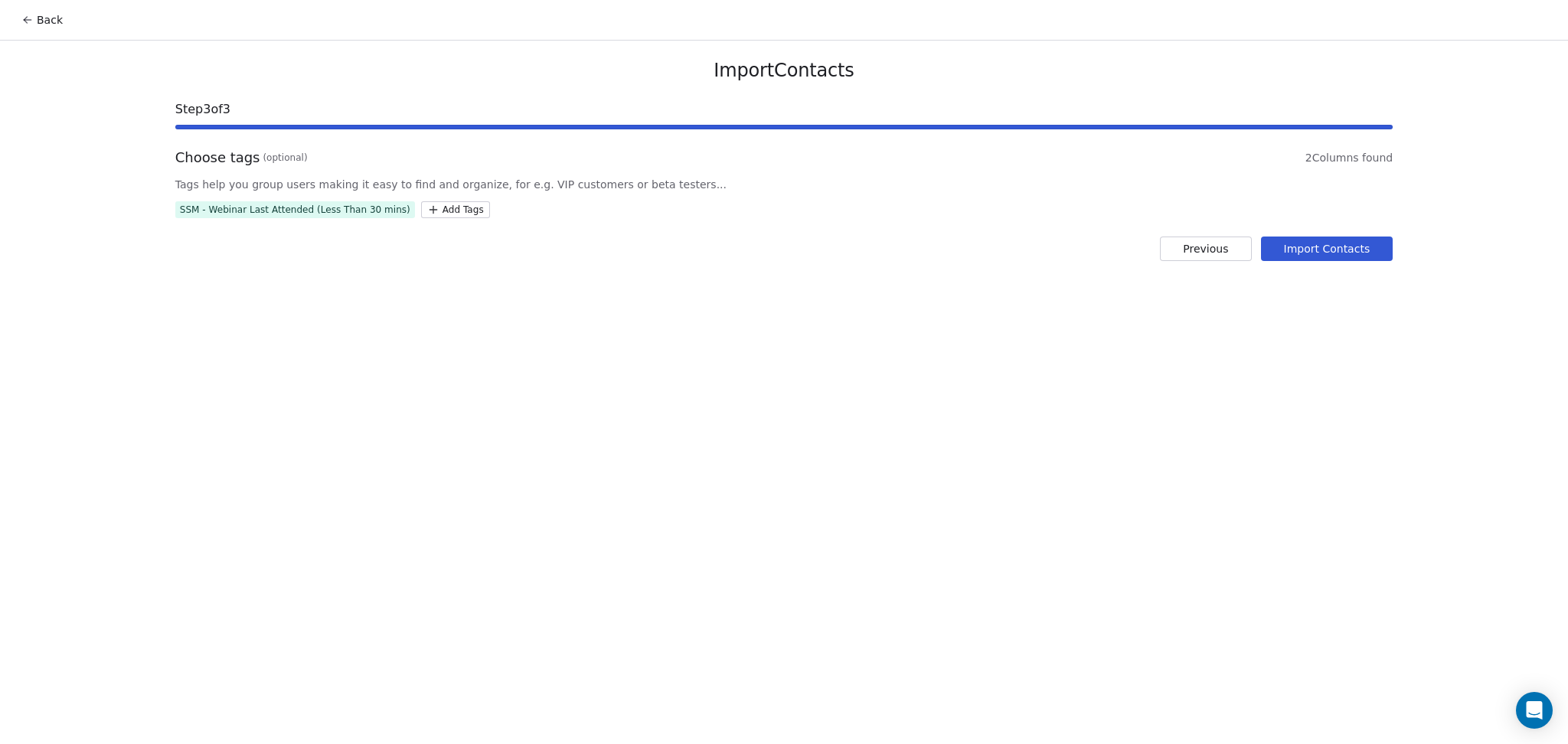
click at [1289, 251] on button "Import Contacts" at bounding box center [1327, 249] width 133 height 25
